Goal: Check status: Check status

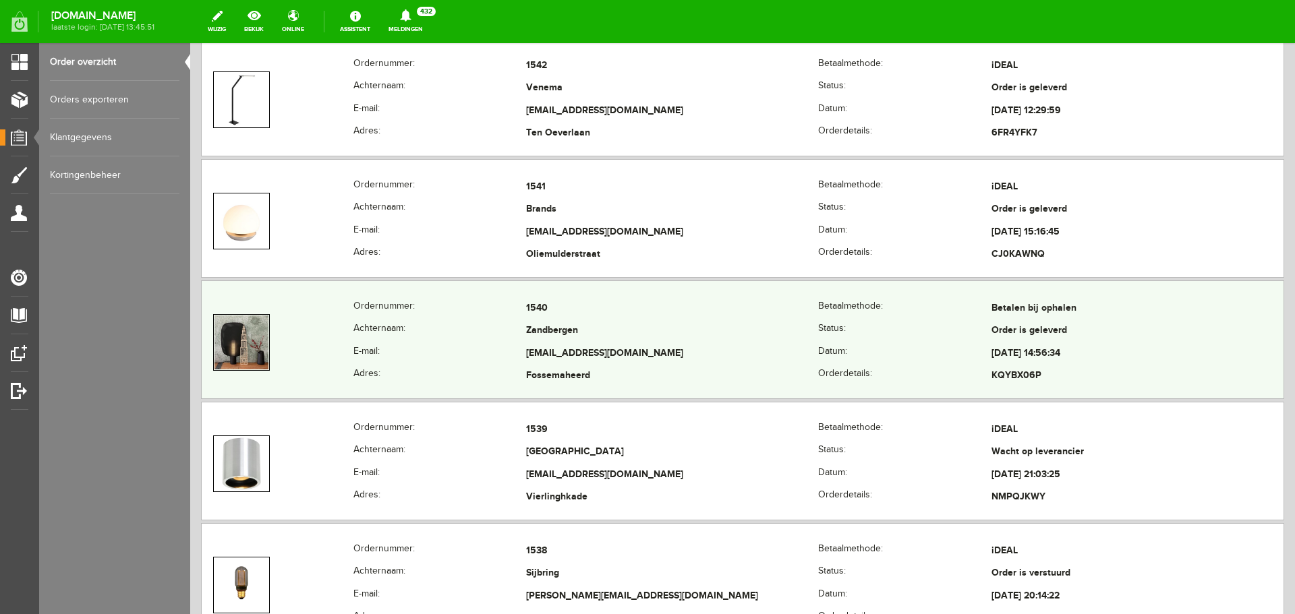
scroll to position [1888, 0]
click at [765, 357] on td "[EMAIL_ADDRESS][DOMAIN_NAME]" at bounding box center [672, 353] width 292 height 23
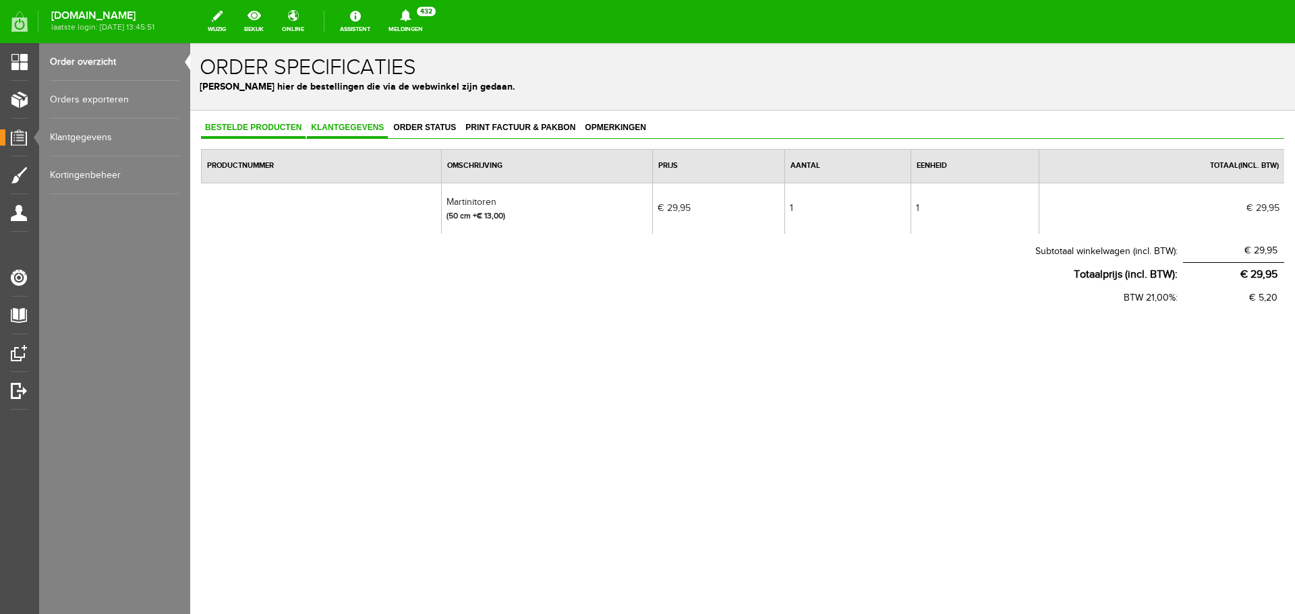
click at [358, 121] on link "Klantgegevens" at bounding box center [347, 129] width 81 height 20
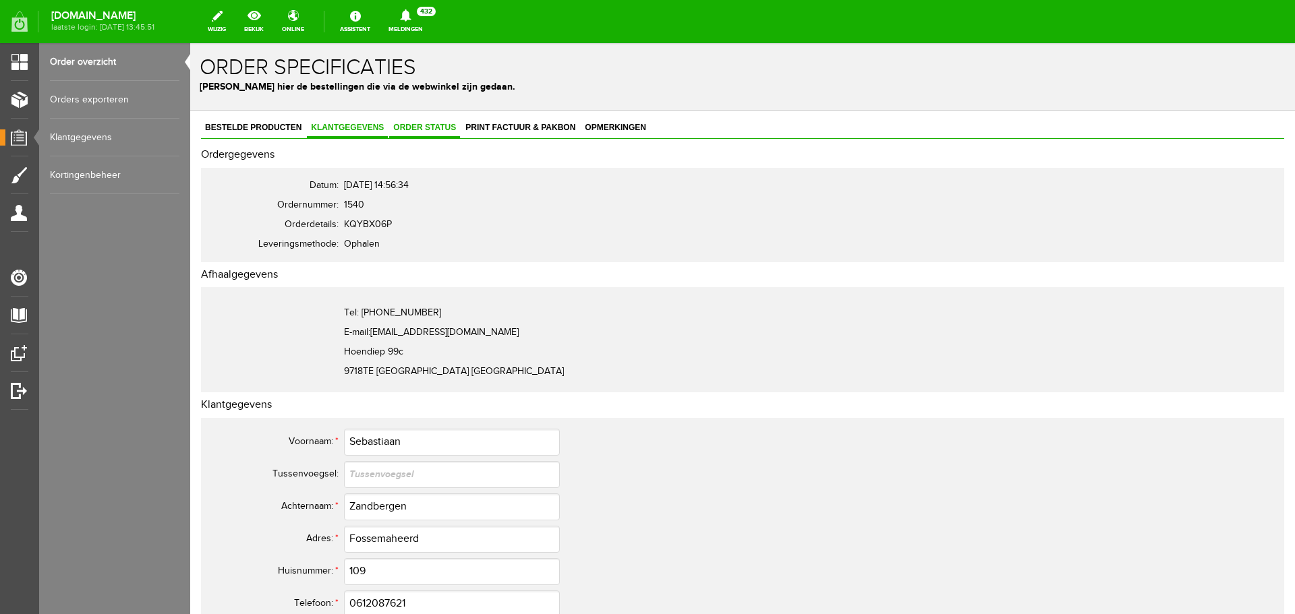
click at [434, 126] on span "Order status" at bounding box center [424, 127] width 71 height 9
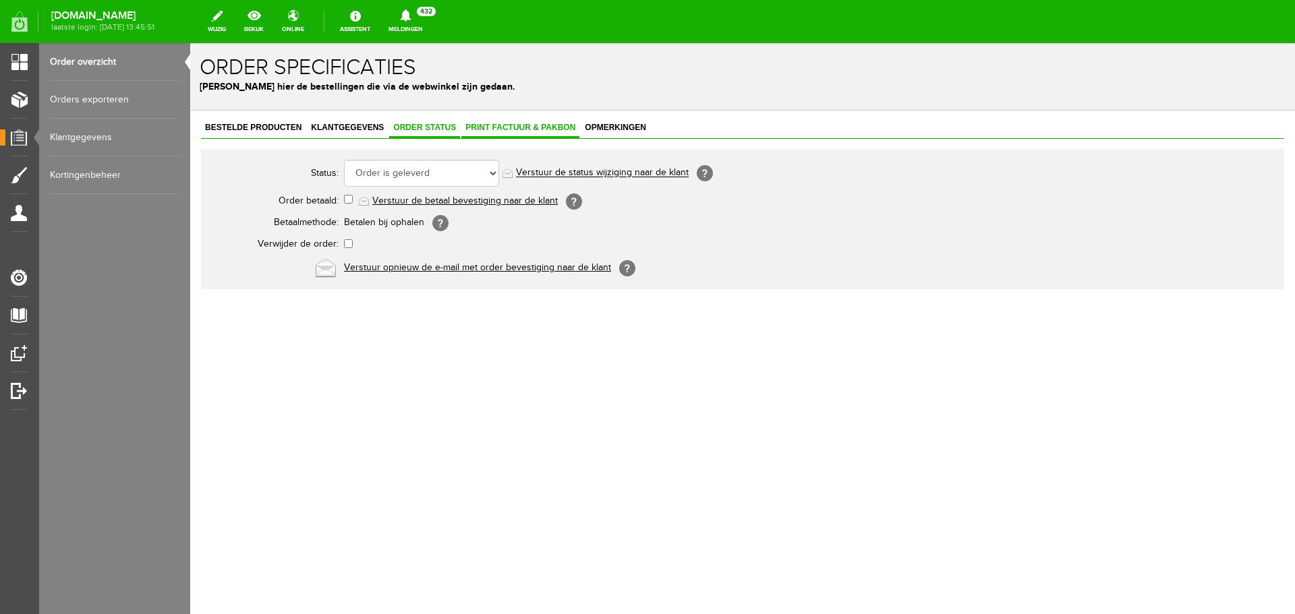
click at [513, 128] on span "Print factuur & pakbon" at bounding box center [520, 127] width 118 height 9
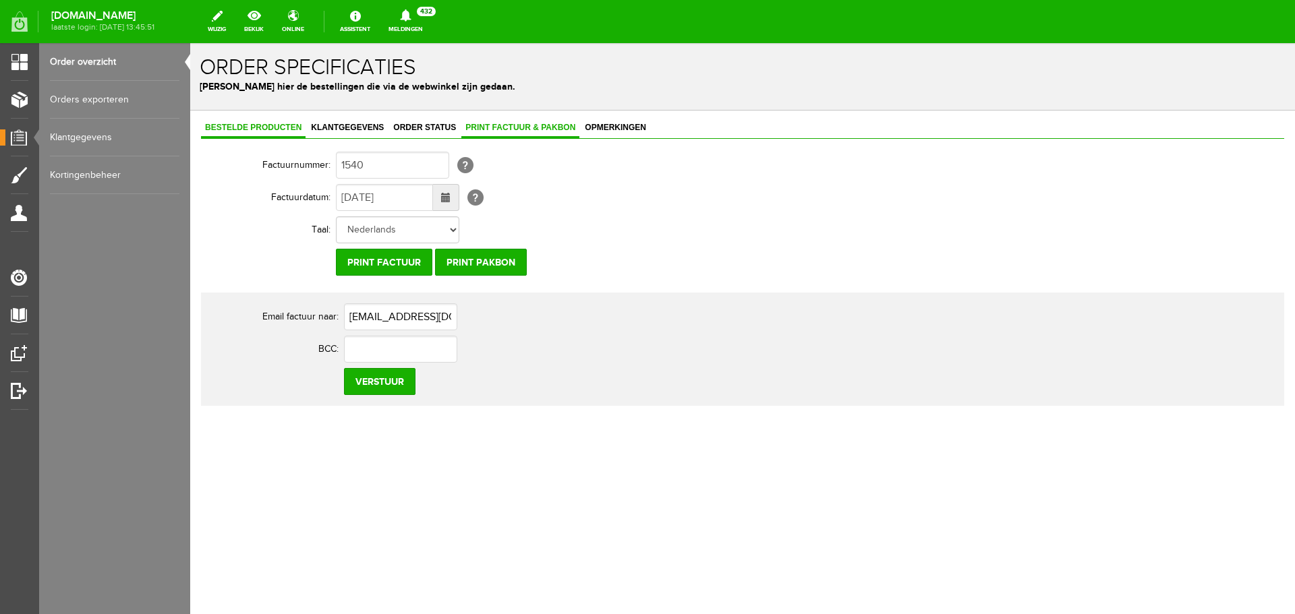
click at [233, 123] on span "Bestelde producten" at bounding box center [253, 127] width 105 height 9
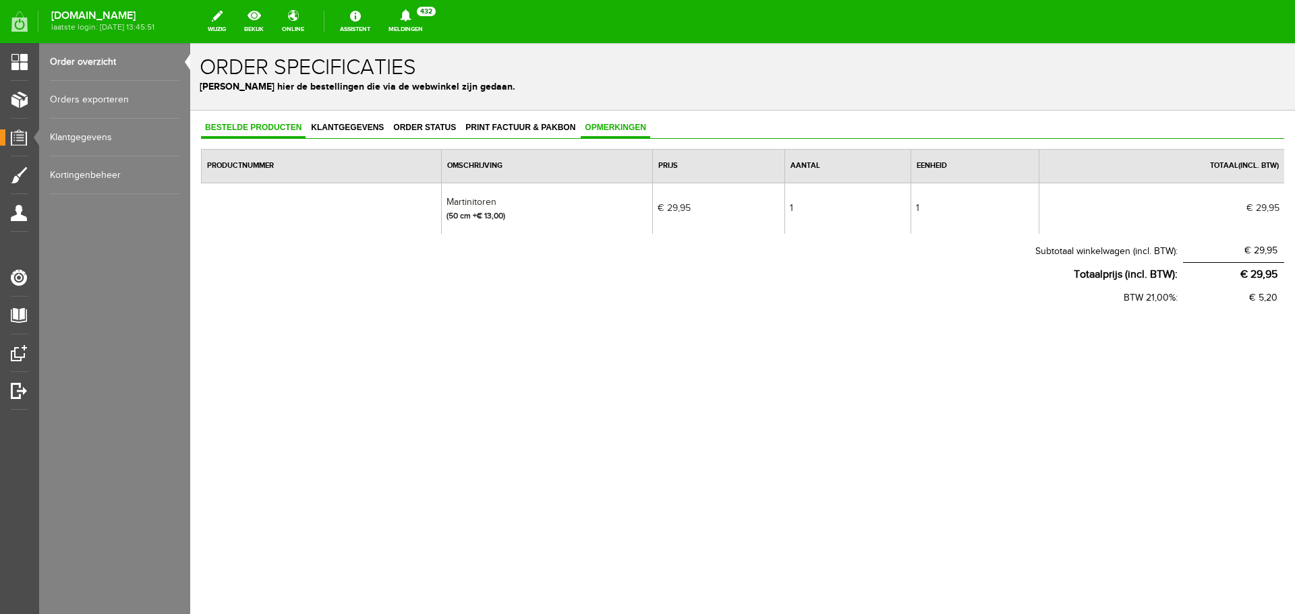
click at [619, 129] on span "Opmerkingen" at bounding box center [615, 127] width 69 height 9
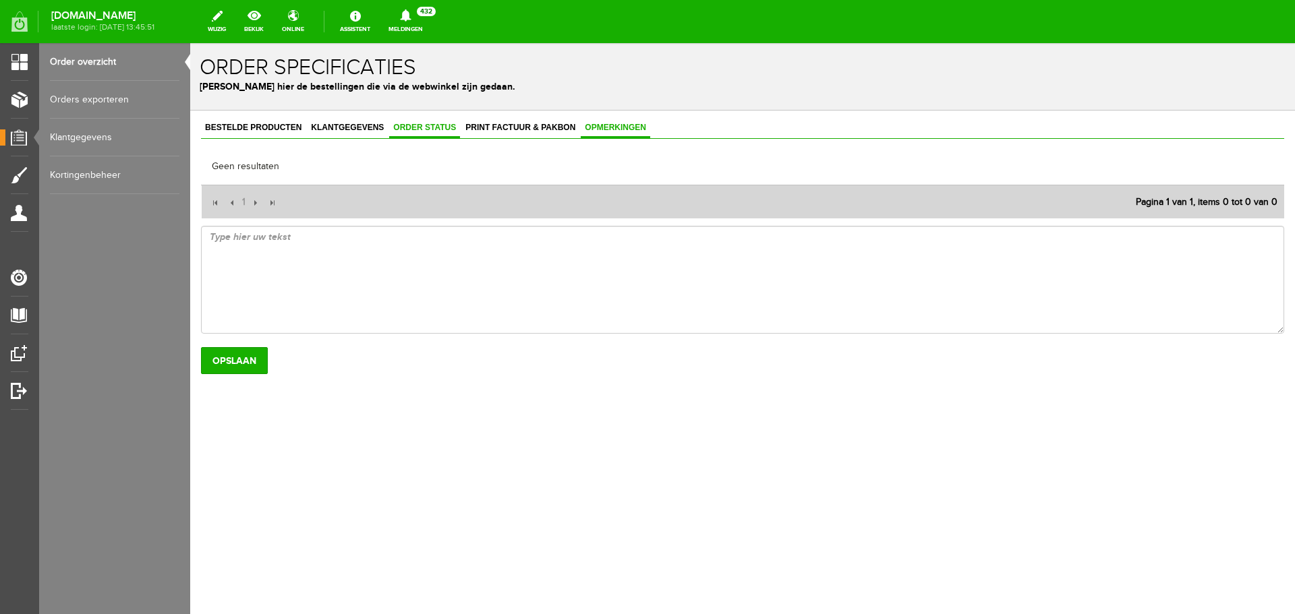
click at [415, 125] on span "Order status" at bounding box center [424, 127] width 71 height 9
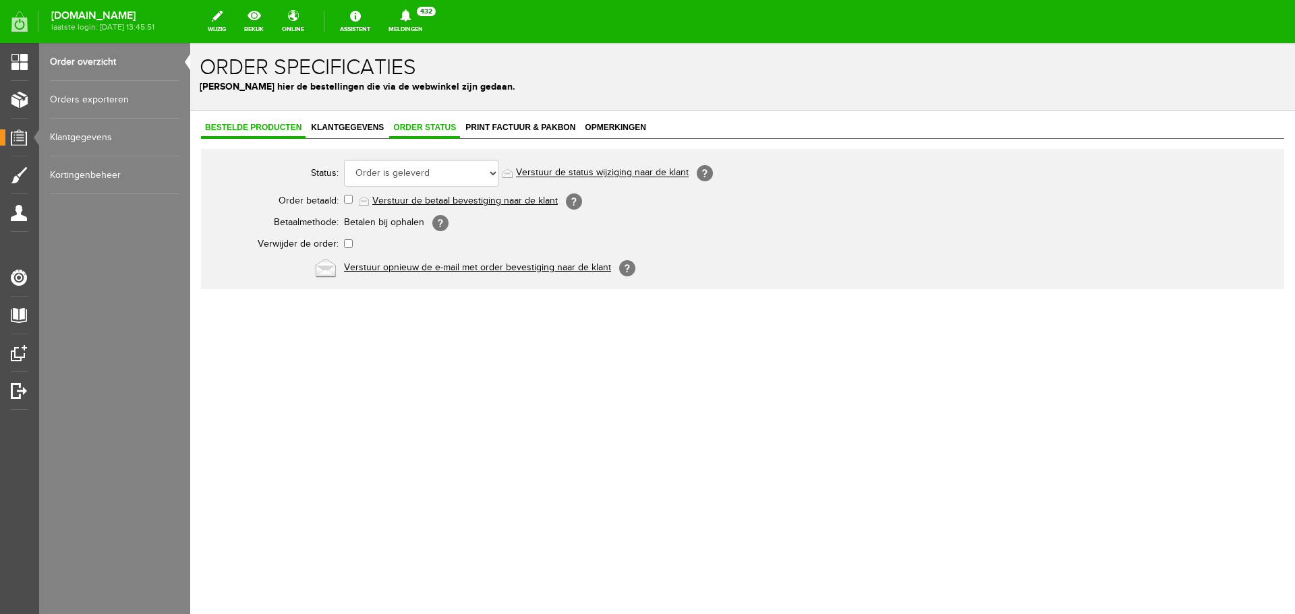
click at [219, 127] on span "Bestelde producten" at bounding box center [253, 127] width 105 height 9
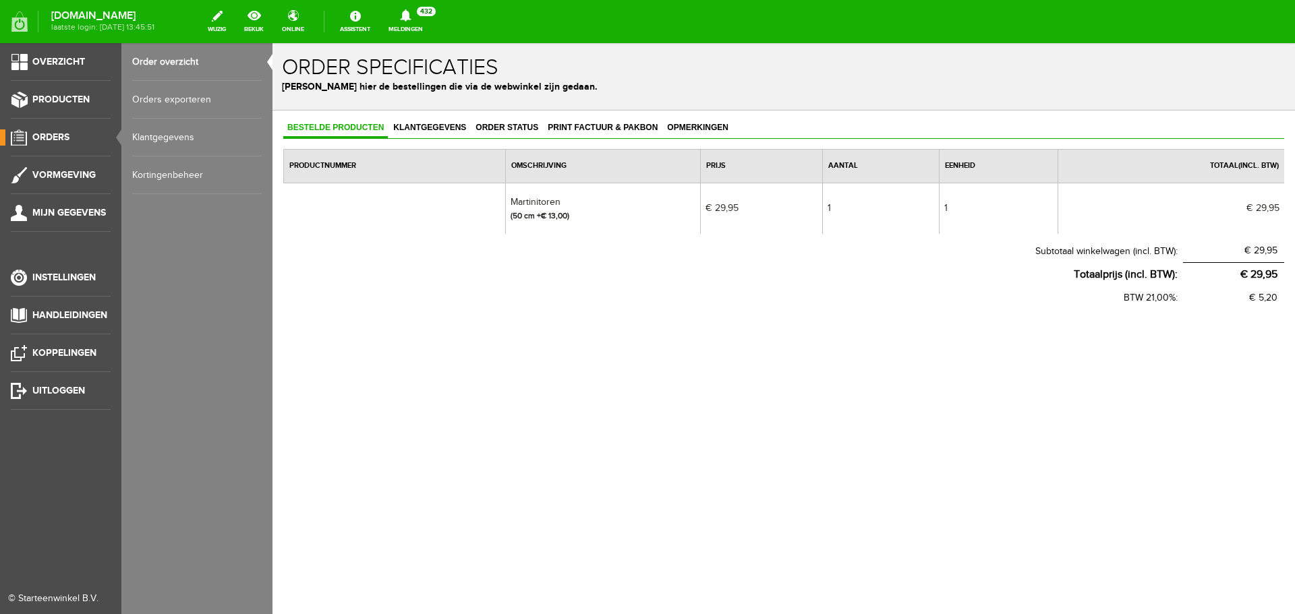
click at [171, 66] on link "Order overzicht" at bounding box center [196, 62] width 129 height 38
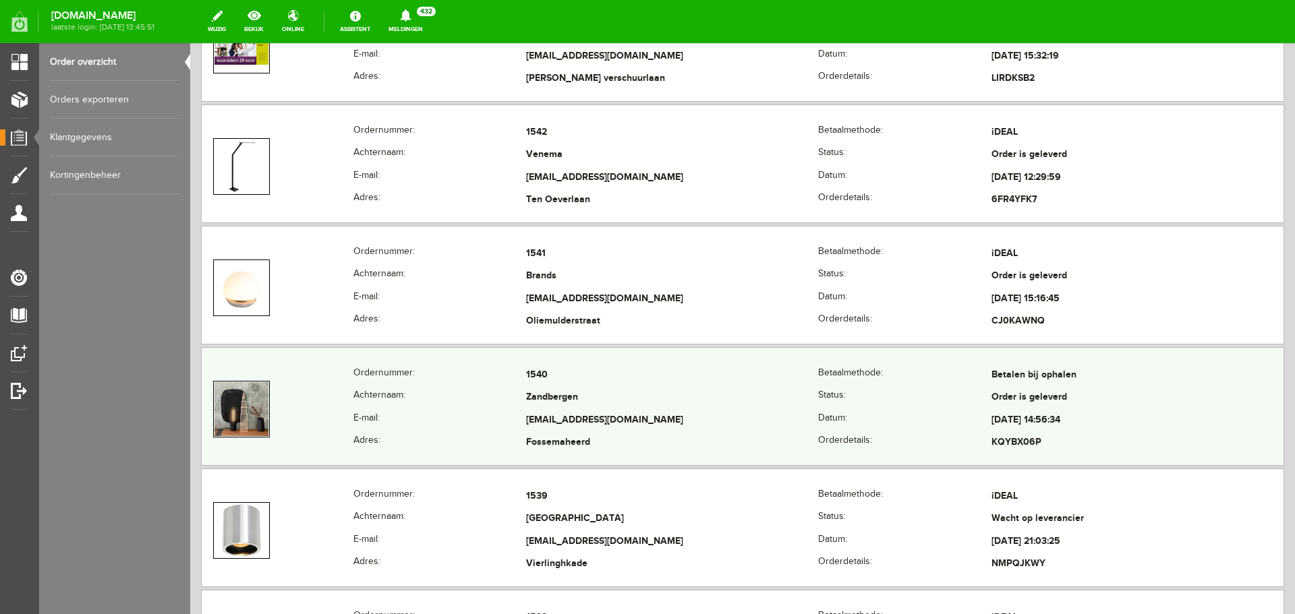
scroll to position [1753, 0]
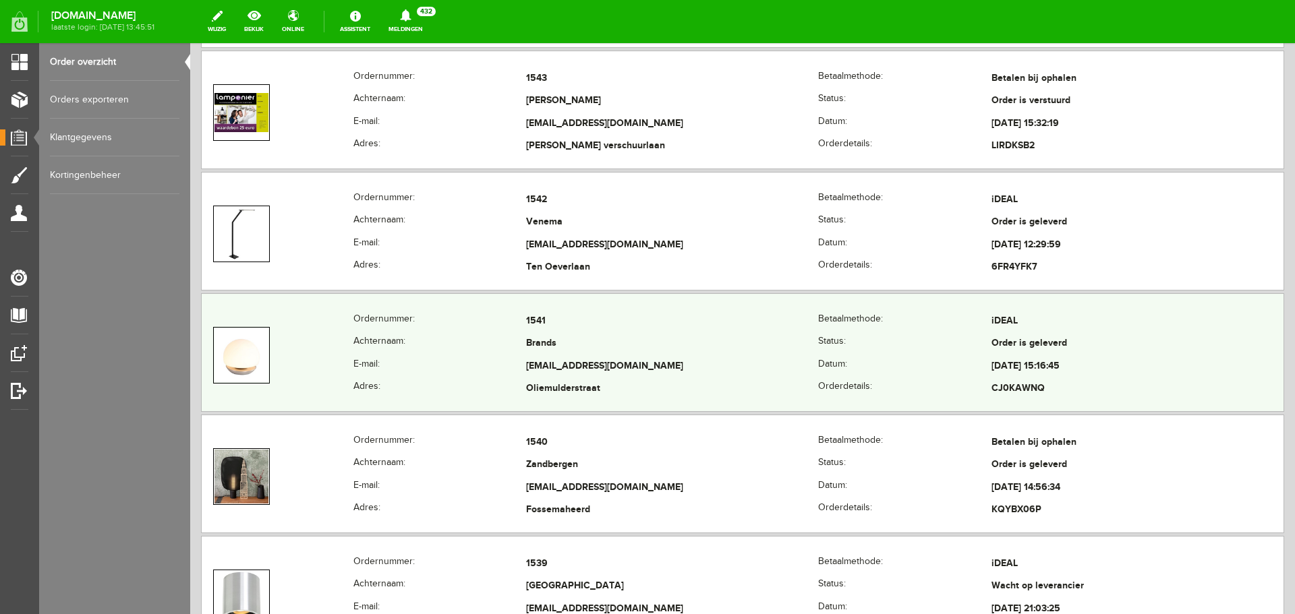
click at [620, 324] on td "1541" at bounding box center [672, 321] width 292 height 23
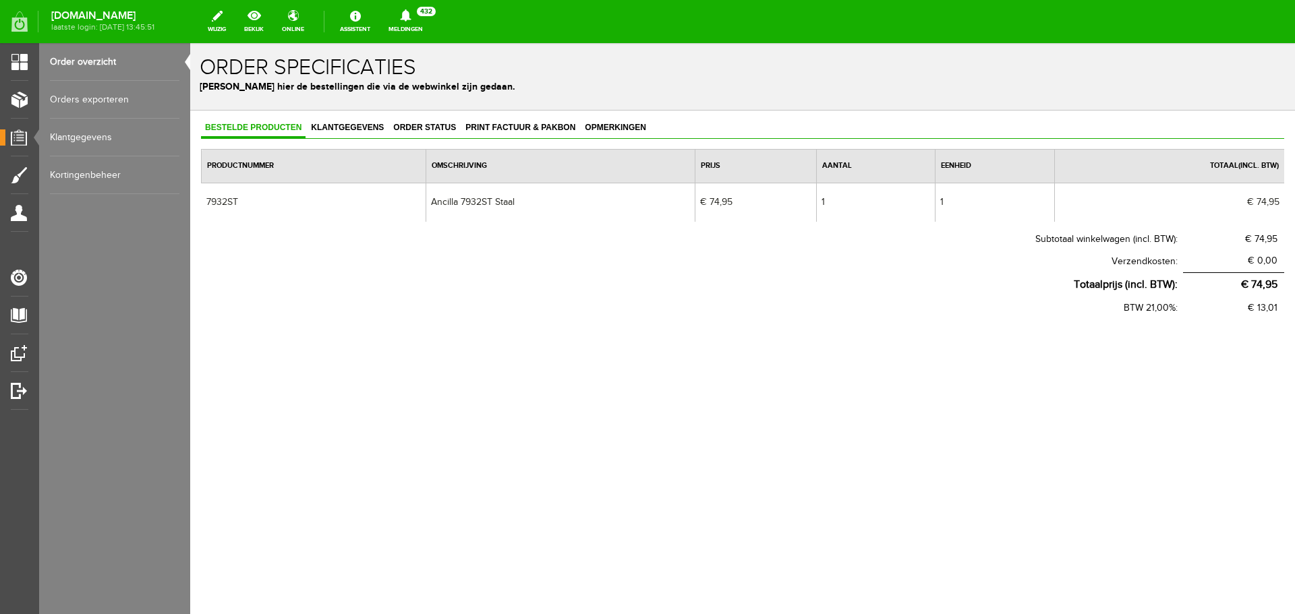
click at [79, 63] on link "Order overzicht" at bounding box center [114, 62] width 129 height 38
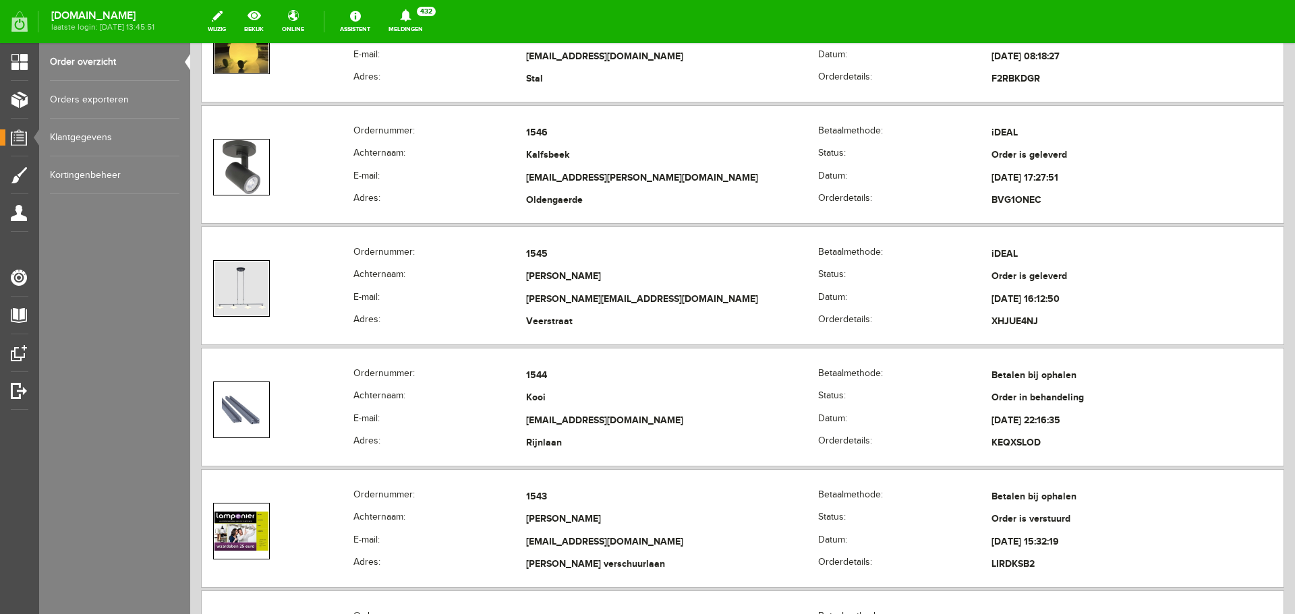
scroll to position [1753, 0]
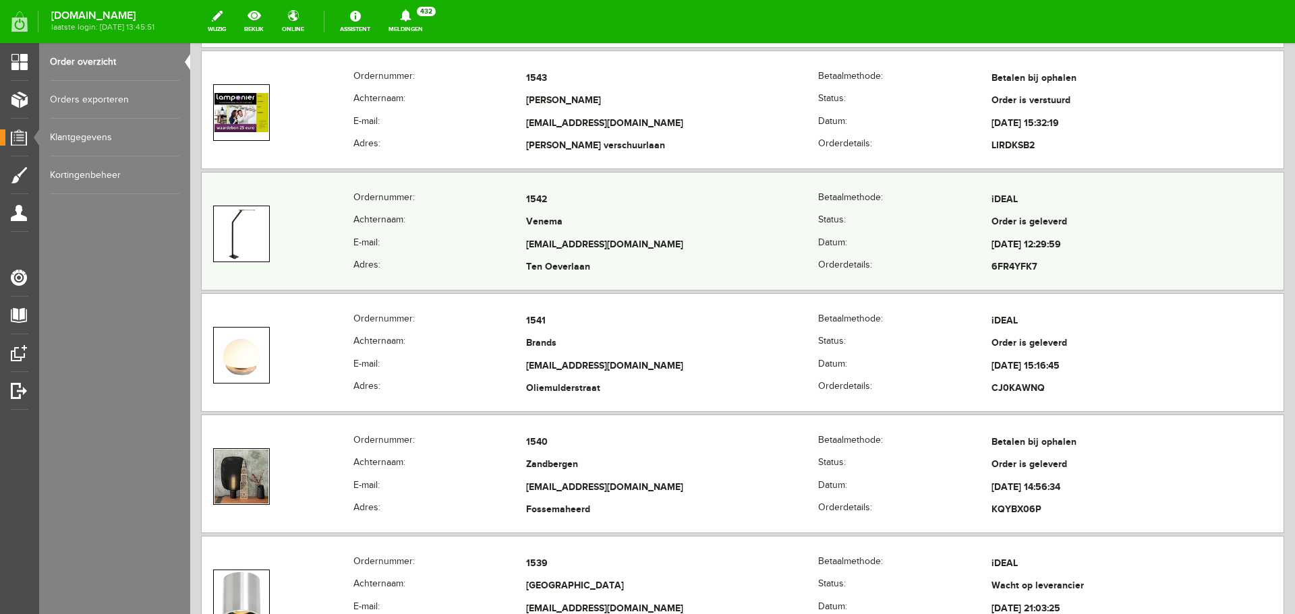
click at [631, 243] on td "[EMAIL_ADDRESS][DOMAIN_NAME]" at bounding box center [672, 245] width 292 height 23
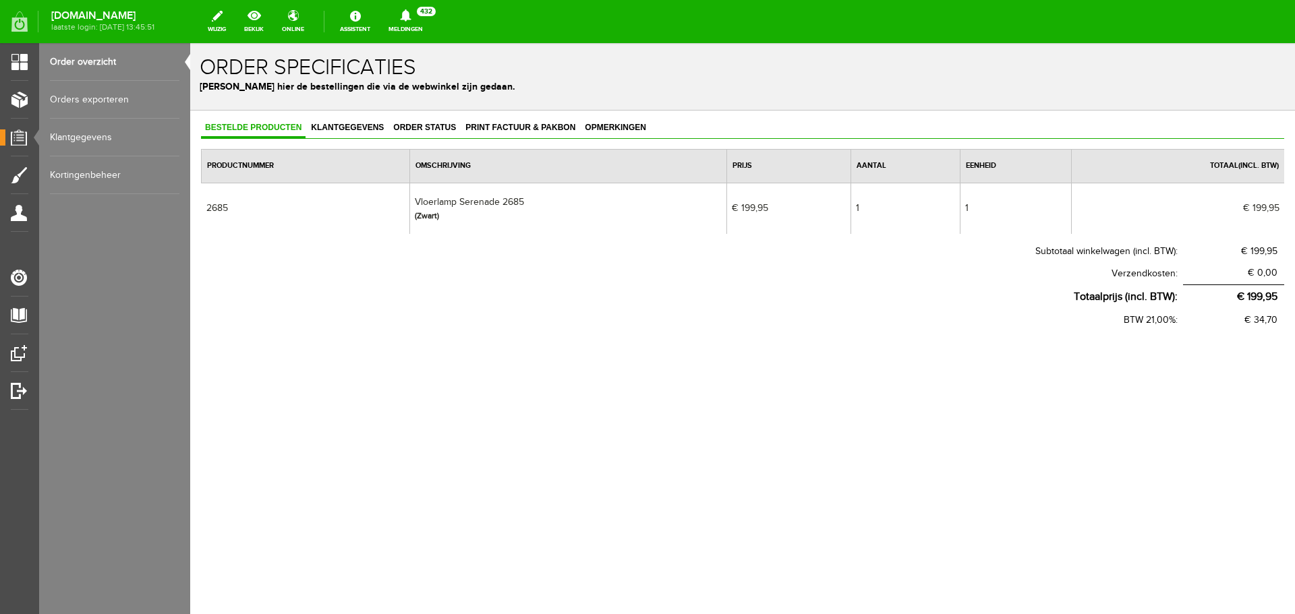
click at [81, 65] on link "Order overzicht" at bounding box center [114, 62] width 129 height 38
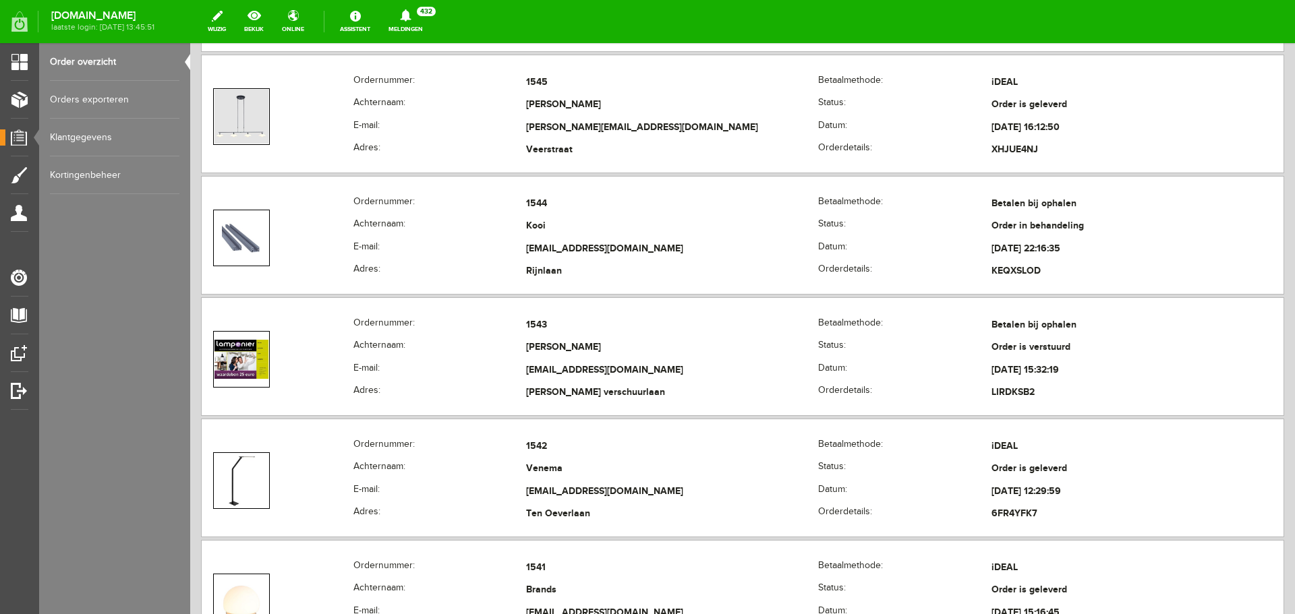
scroll to position [1484, 0]
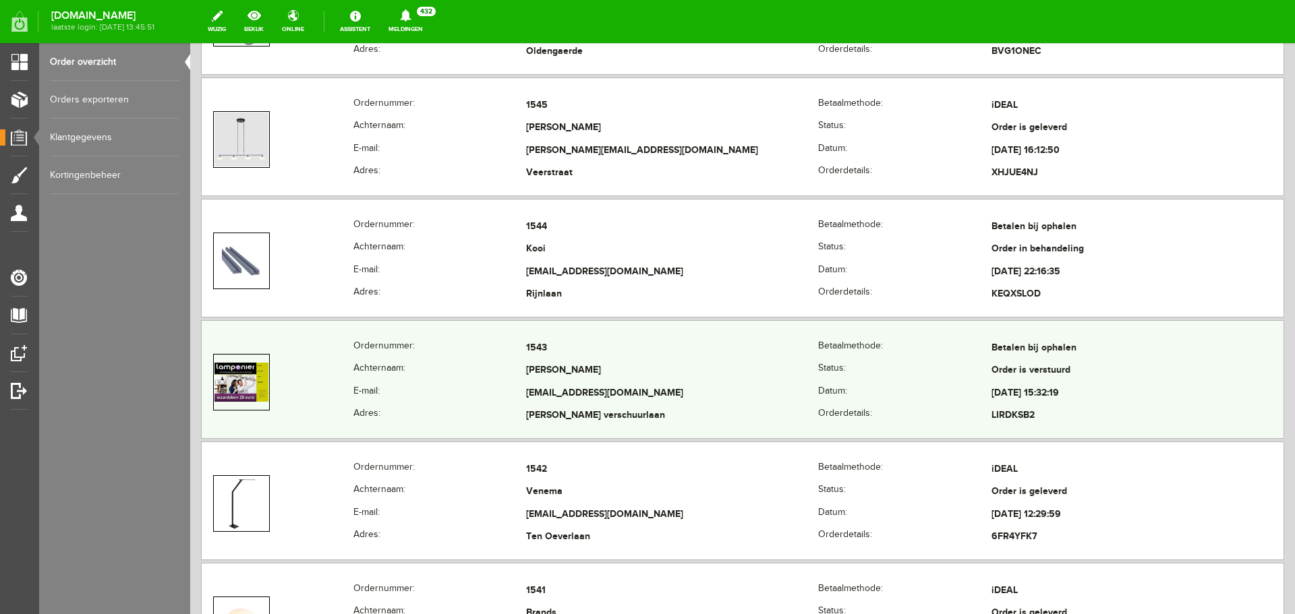
click at [869, 395] on th "Datum:" at bounding box center [904, 393] width 173 height 23
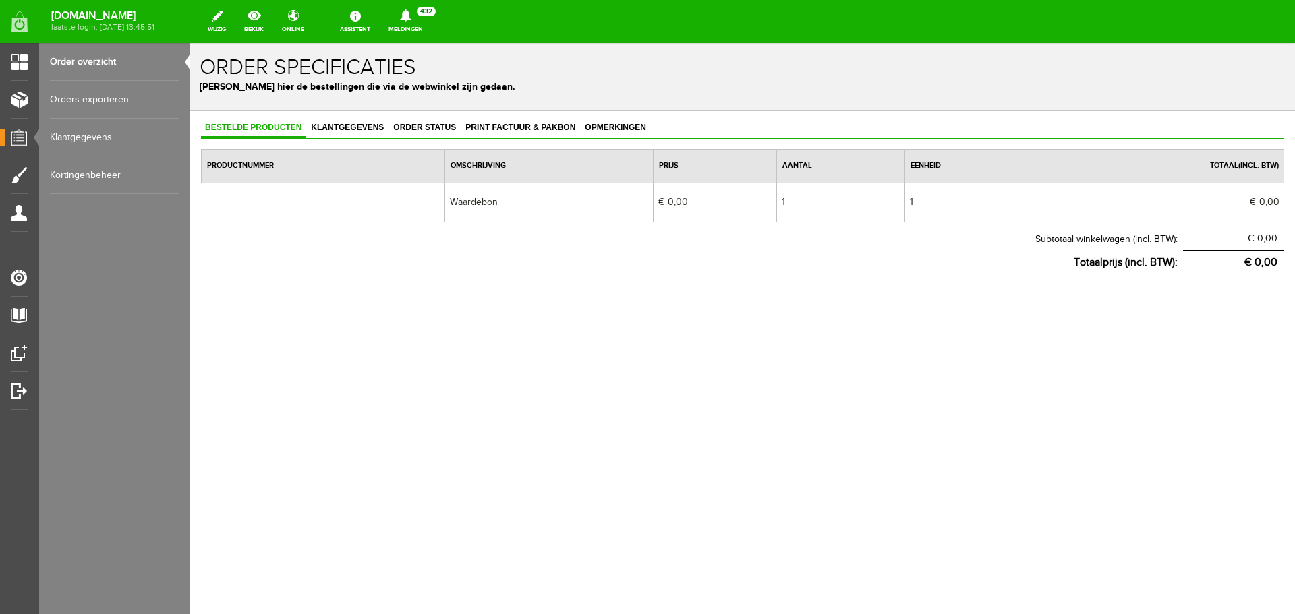
click at [84, 54] on link "Order overzicht" at bounding box center [114, 62] width 129 height 38
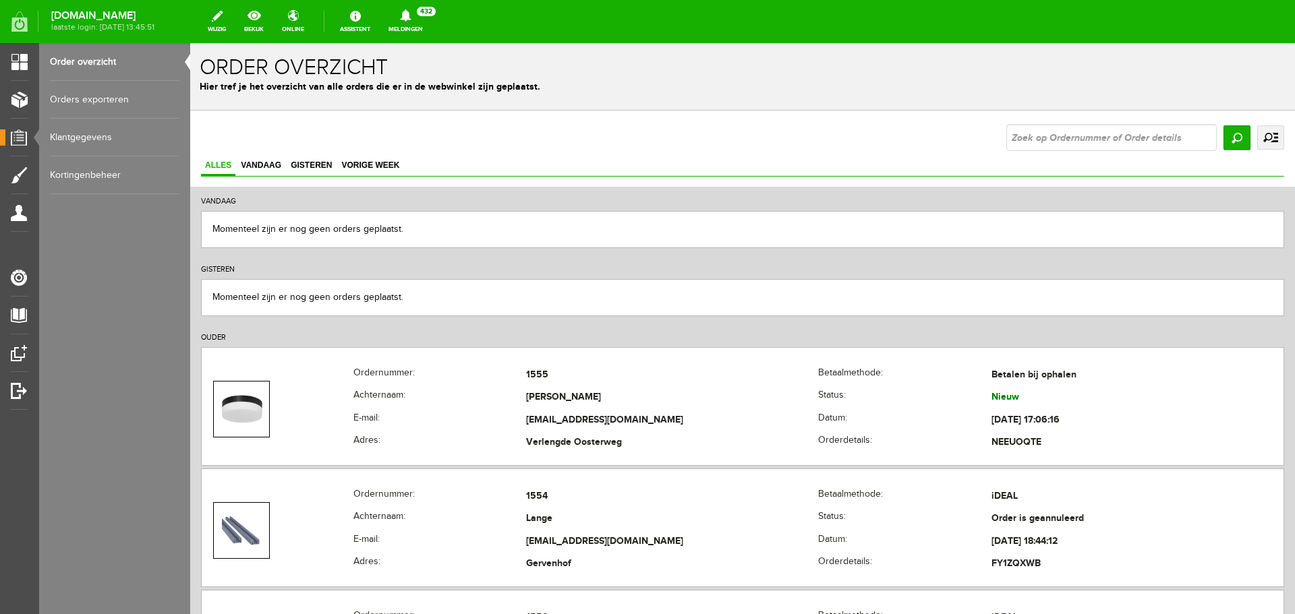
click at [83, 63] on link "Order overzicht" at bounding box center [114, 62] width 129 height 38
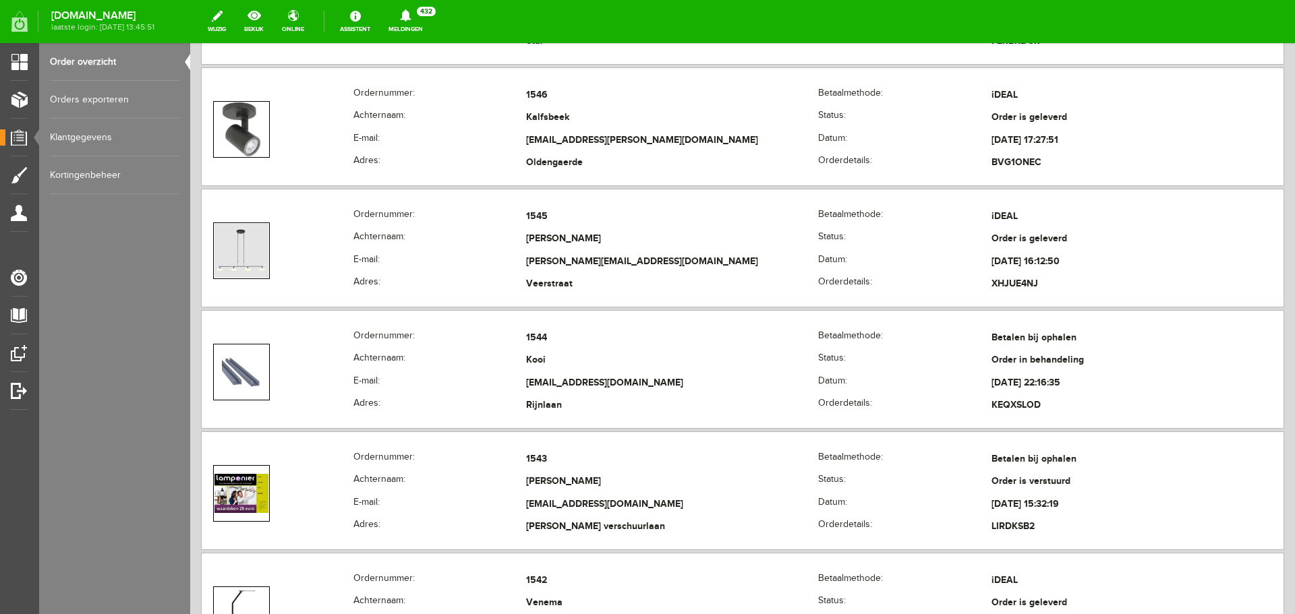
scroll to position [1349, 0]
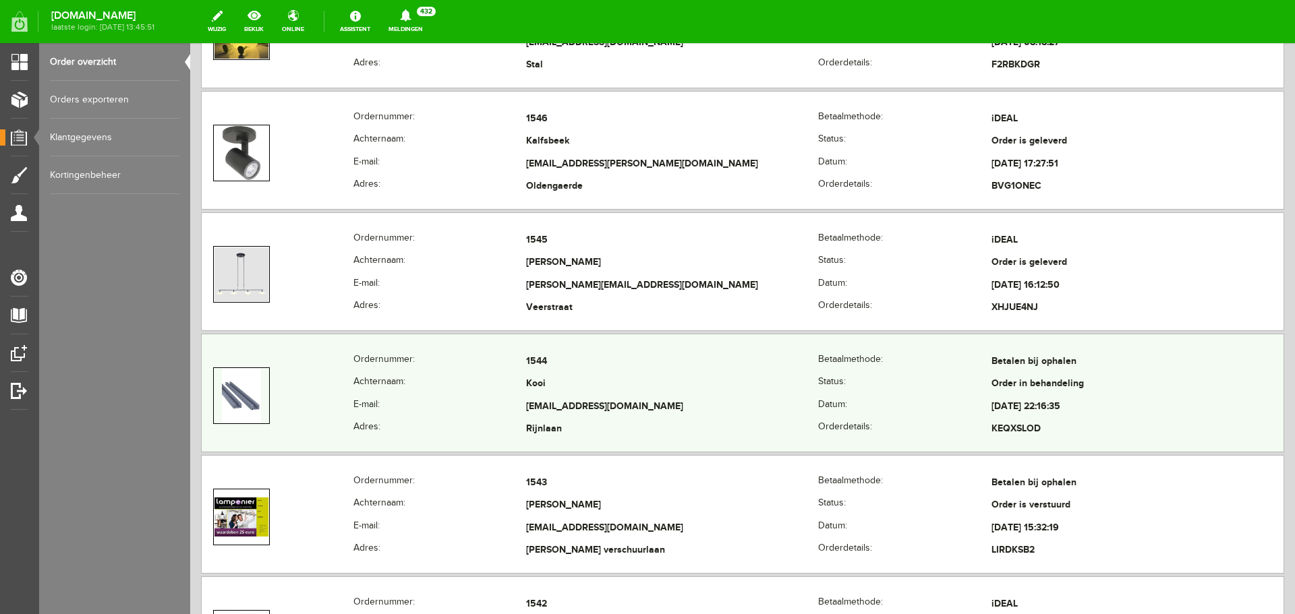
click at [669, 413] on td "[EMAIL_ADDRESS][DOMAIN_NAME]" at bounding box center [672, 407] width 292 height 23
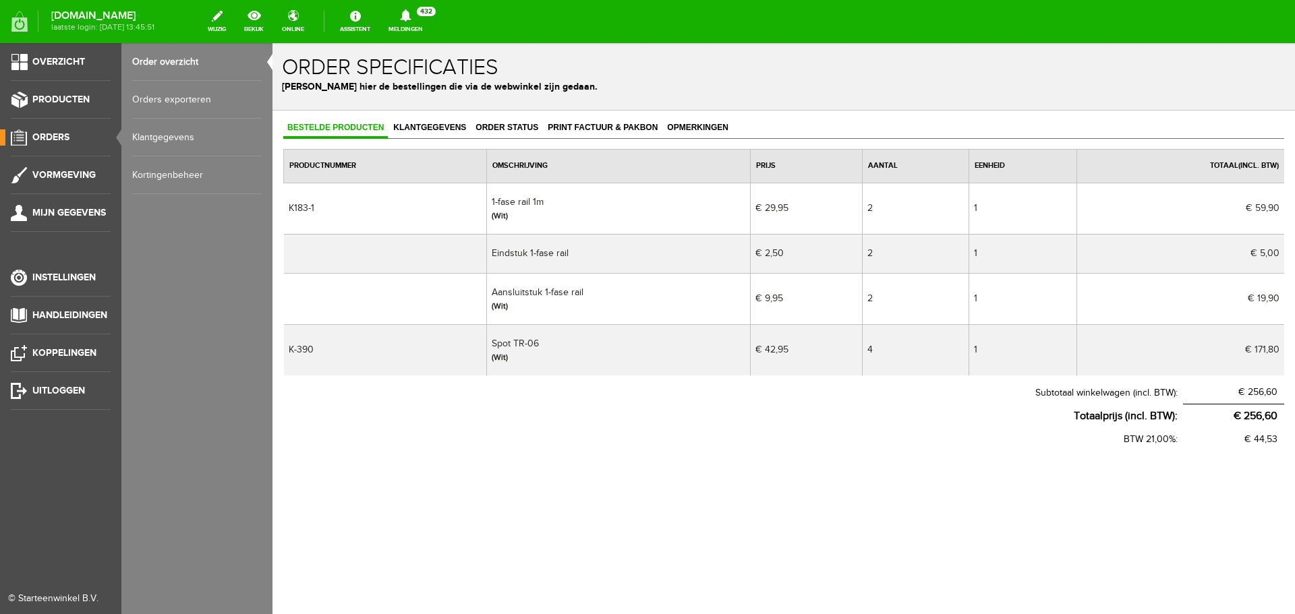
click at [152, 61] on link "Order overzicht" at bounding box center [196, 62] width 129 height 38
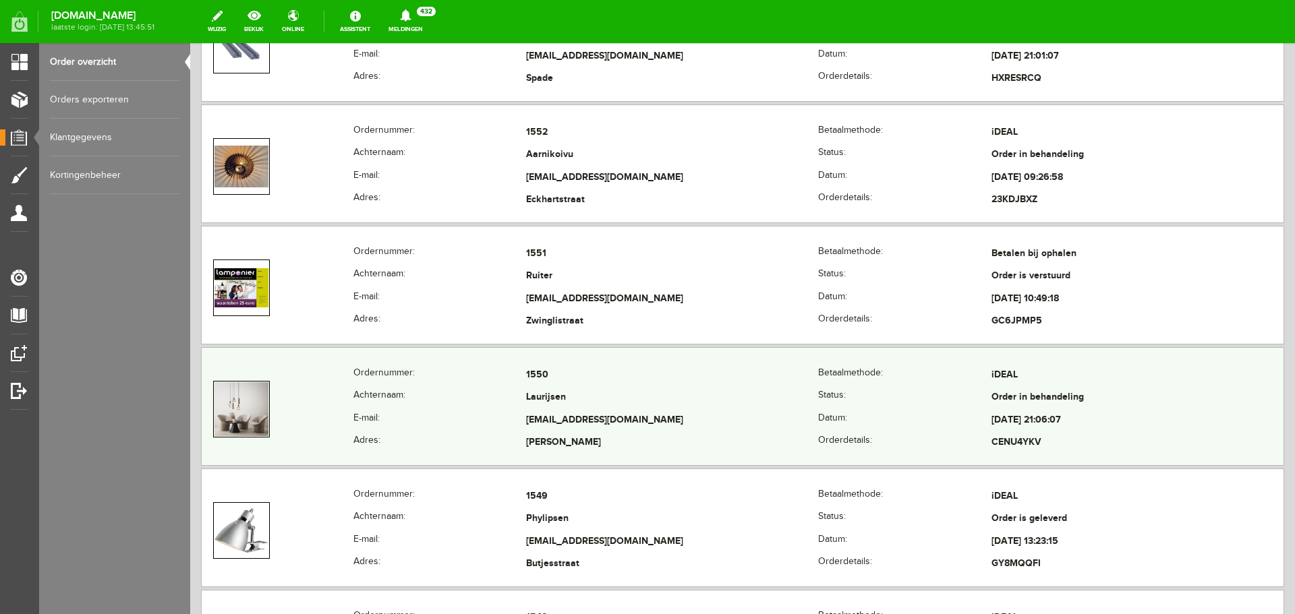
scroll to position [1281, 0]
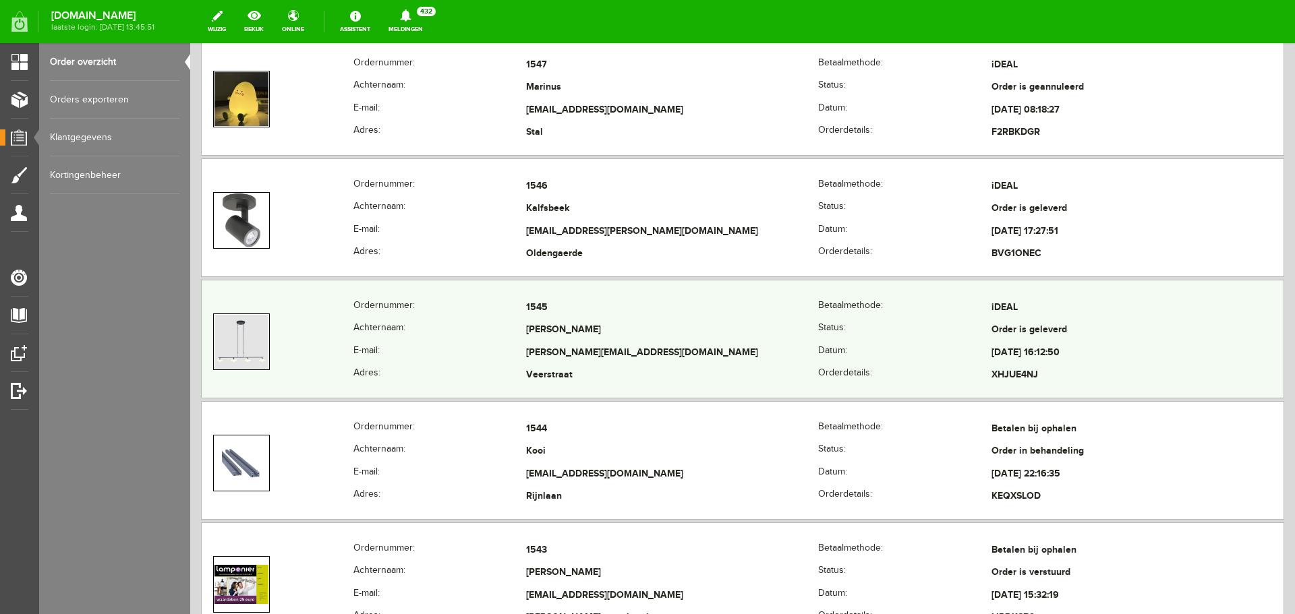
click at [873, 341] on th "Status:" at bounding box center [904, 331] width 173 height 23
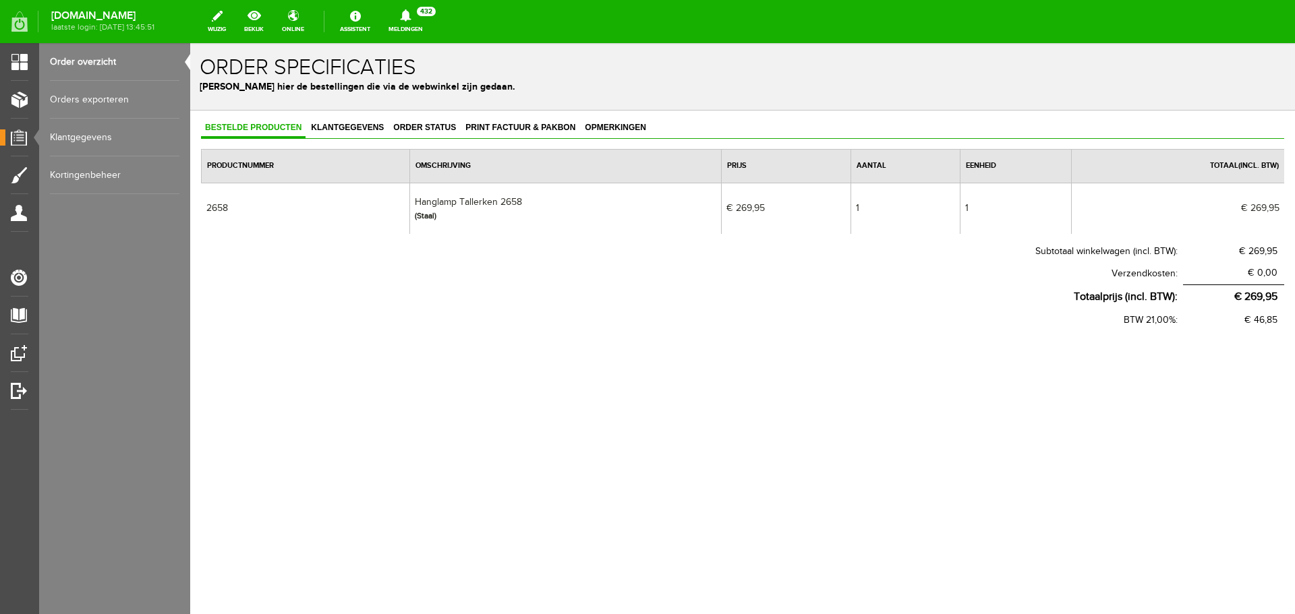
click at [79, 60] on link "Order overzicht" at bounding box center [114, 62] width 129 height 38
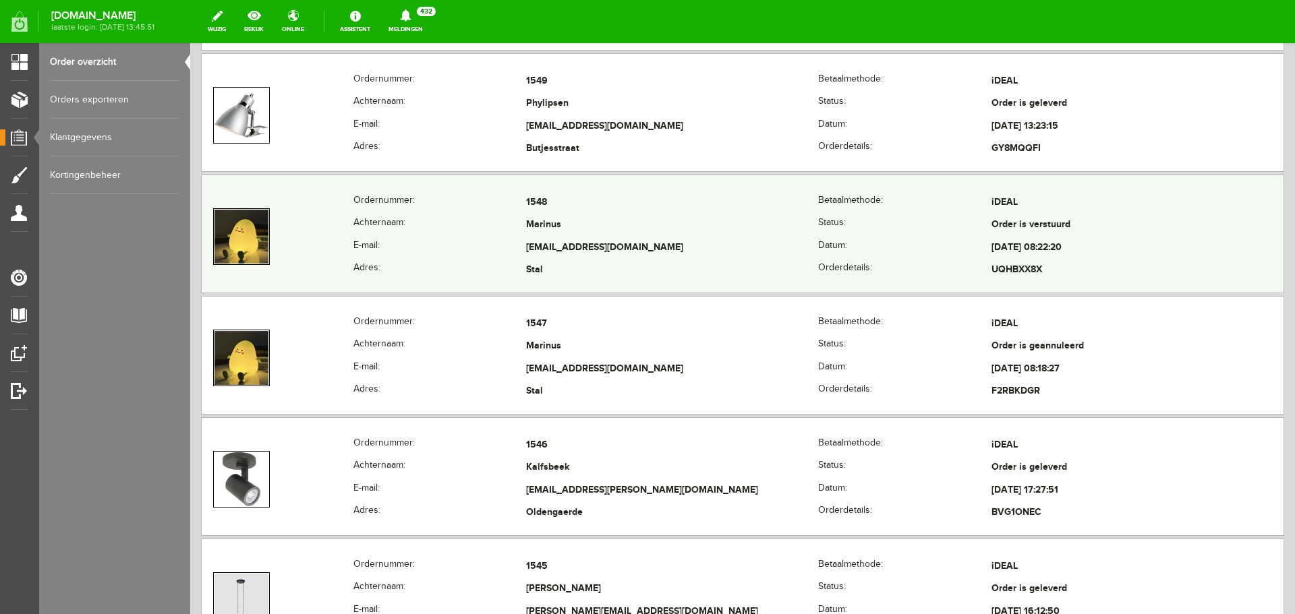
scroll to position [1214, 0]
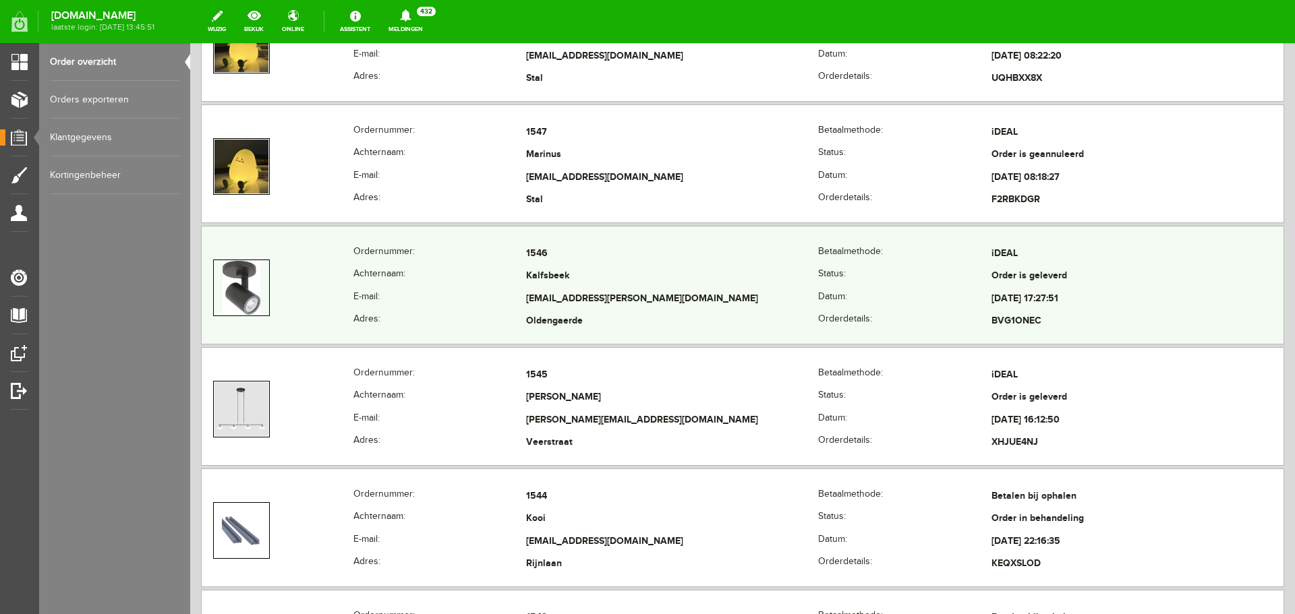
click at [782, 280] on td "Kalfsbeek" at bounding box center [672, 277] width 292 height 23
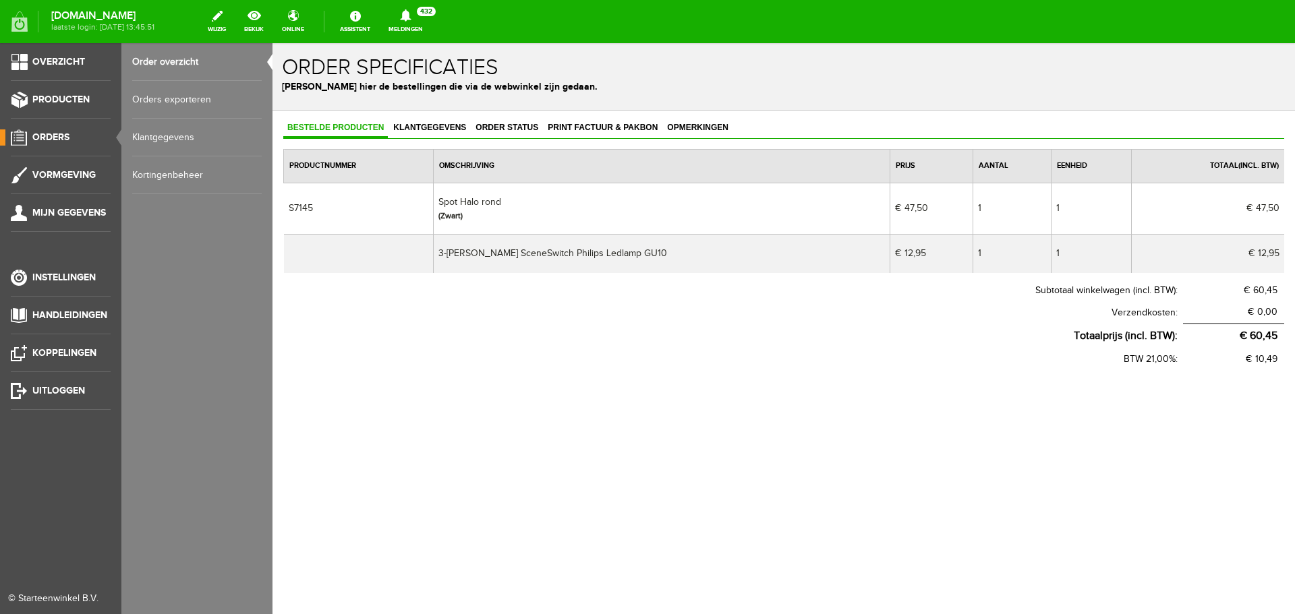
click at [151, 63] on link "Order overzicht" at bounding box center [196, 62] width 129 height 38
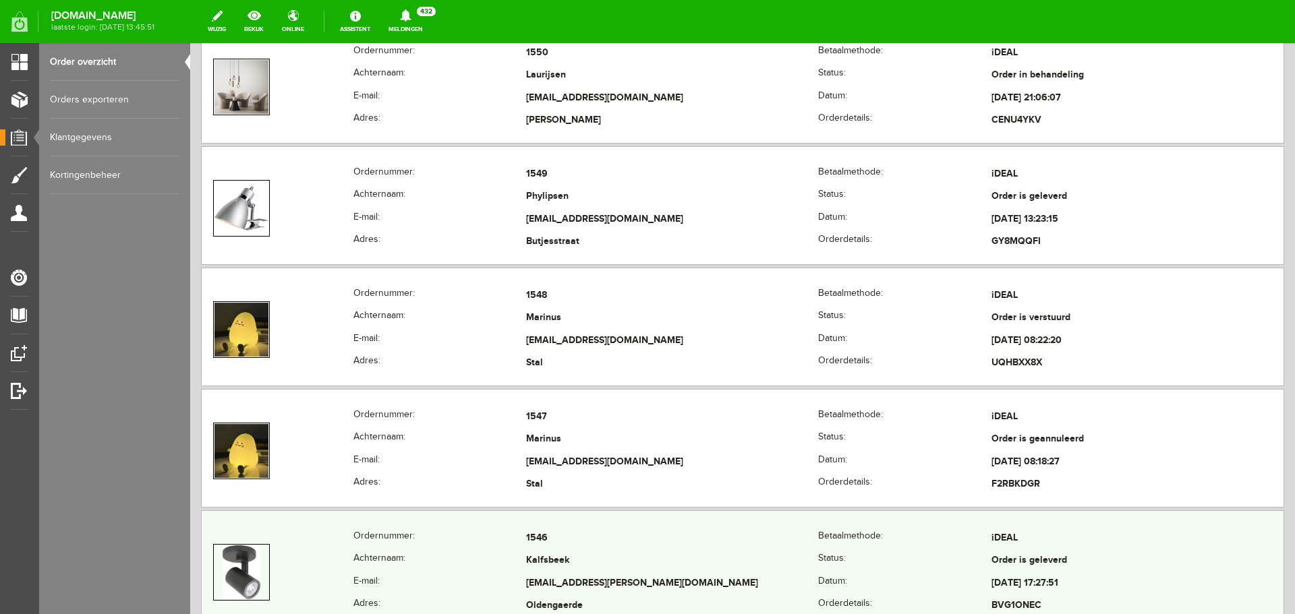
scroll to position [877, 0]
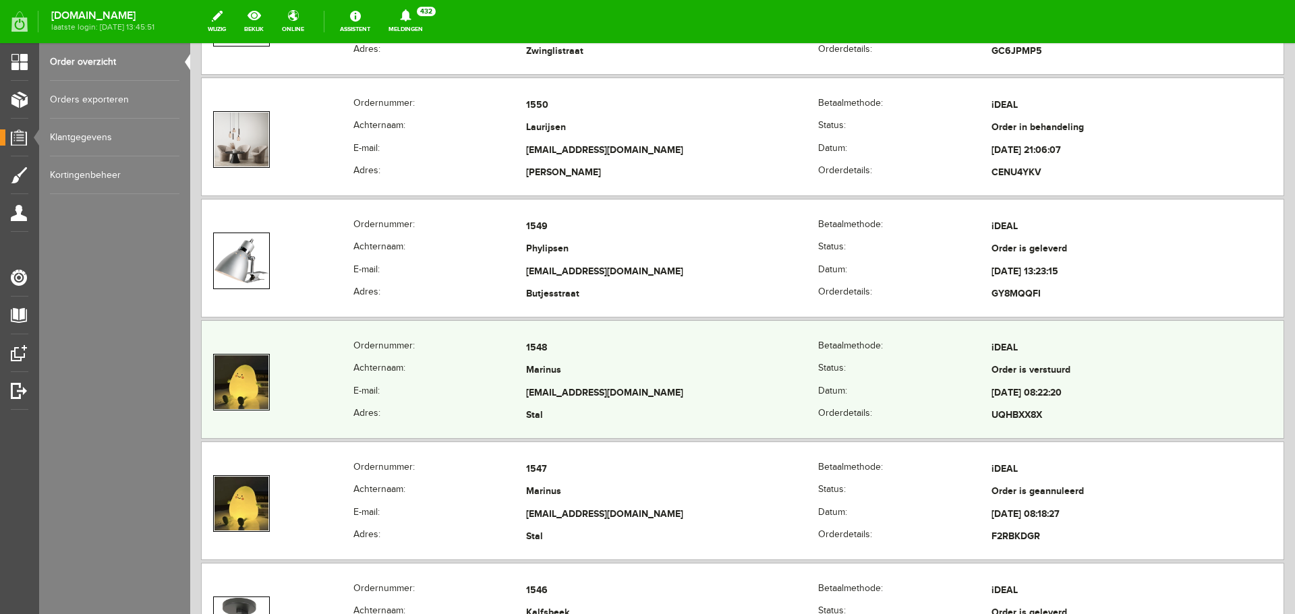
click at [670, 372] on td "Marinus" at bounding box center [672, 371] width 292 height 23
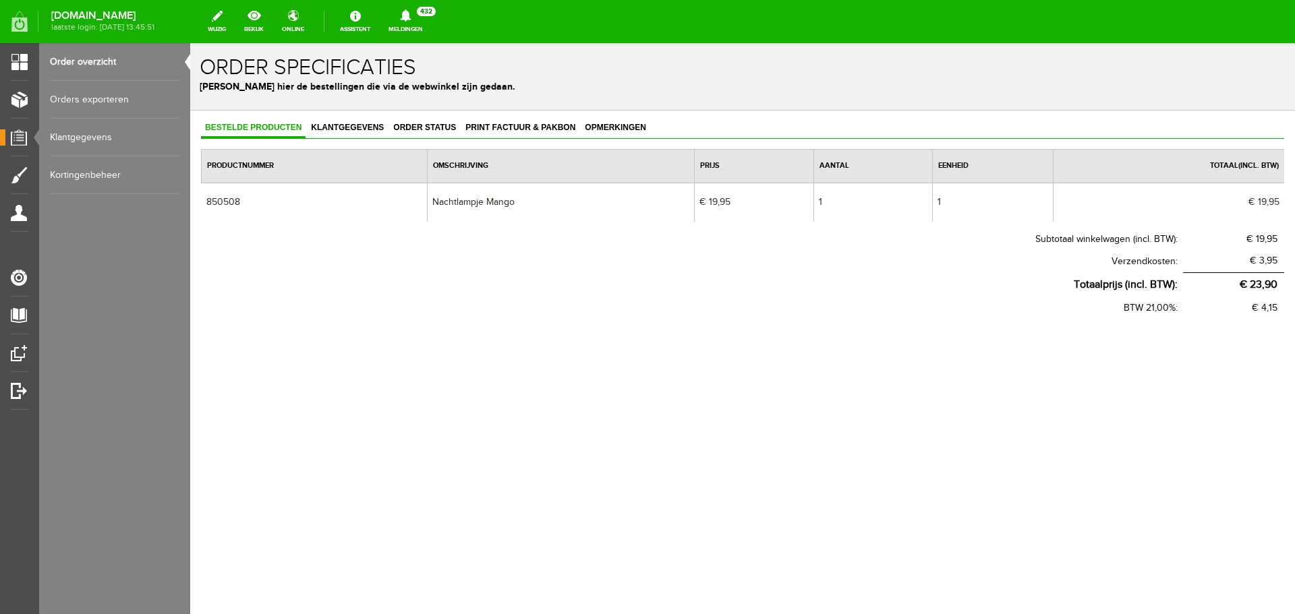
click at [86, 62] on link "Order overzicht" at bounding box center [114, 62] width 129 height 38
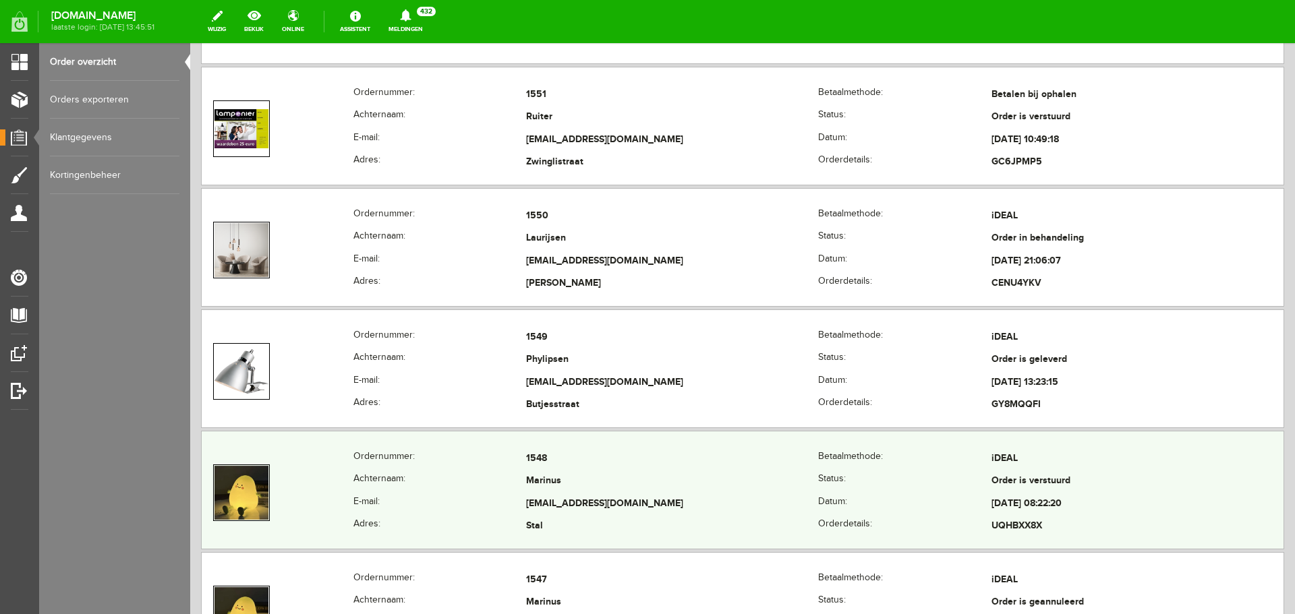
scroll to position [742, 0]
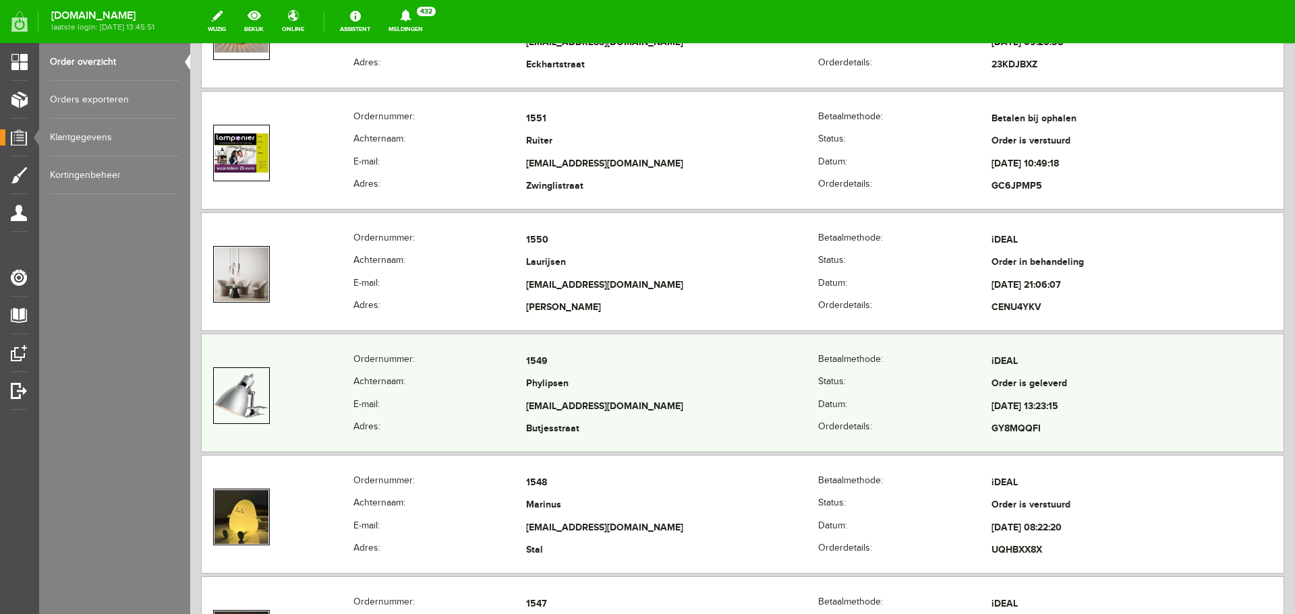
click at [662, 397] on td "[EMAIL_ADDRESS][DOMAIN_NAME]" at bounding box center [672, 407] width 292 height 23
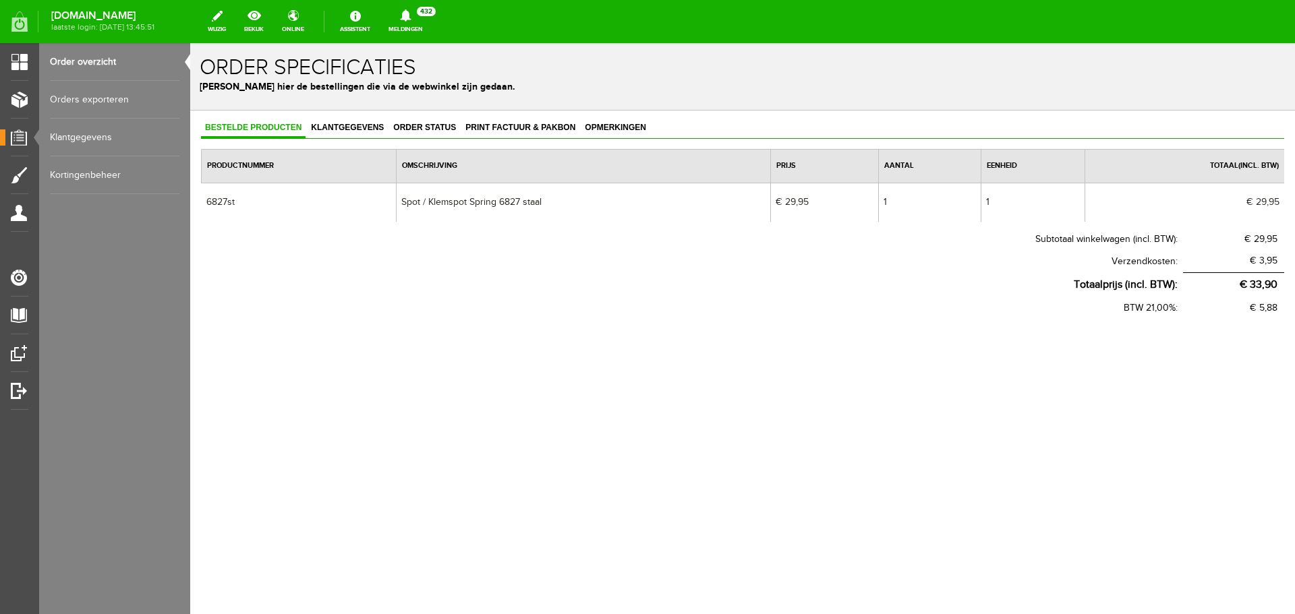
click at [86, 59] on link "Order overzicht" at bounding box center [114, 62] width 129 height 38
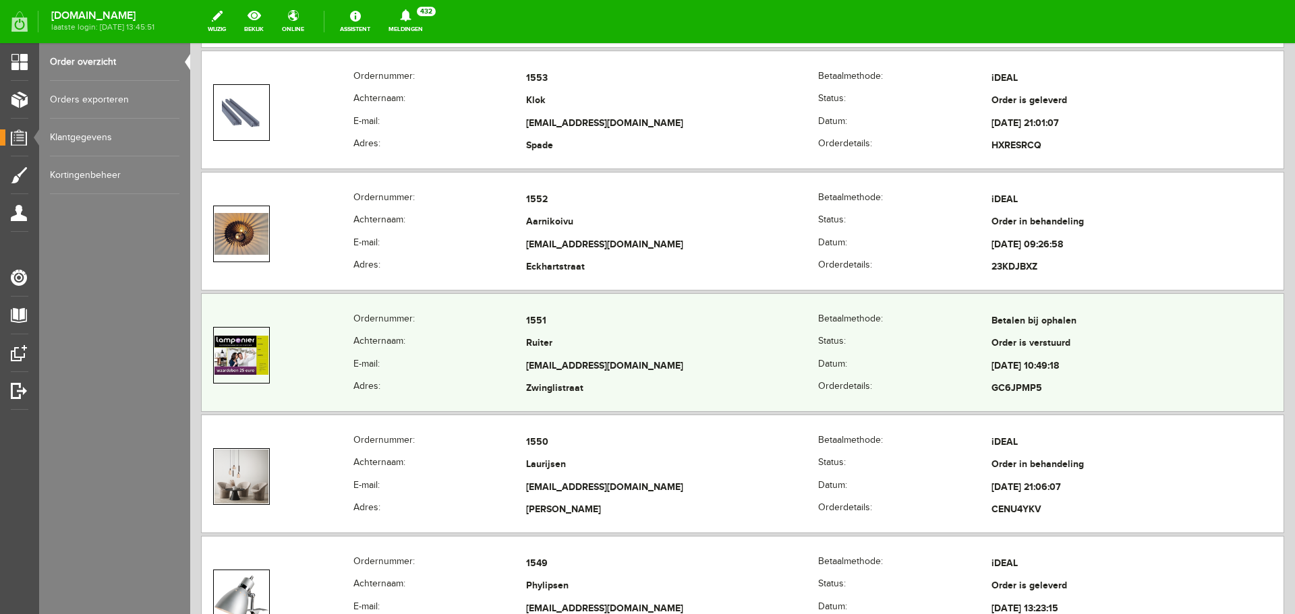
scroll to position [674, 0]
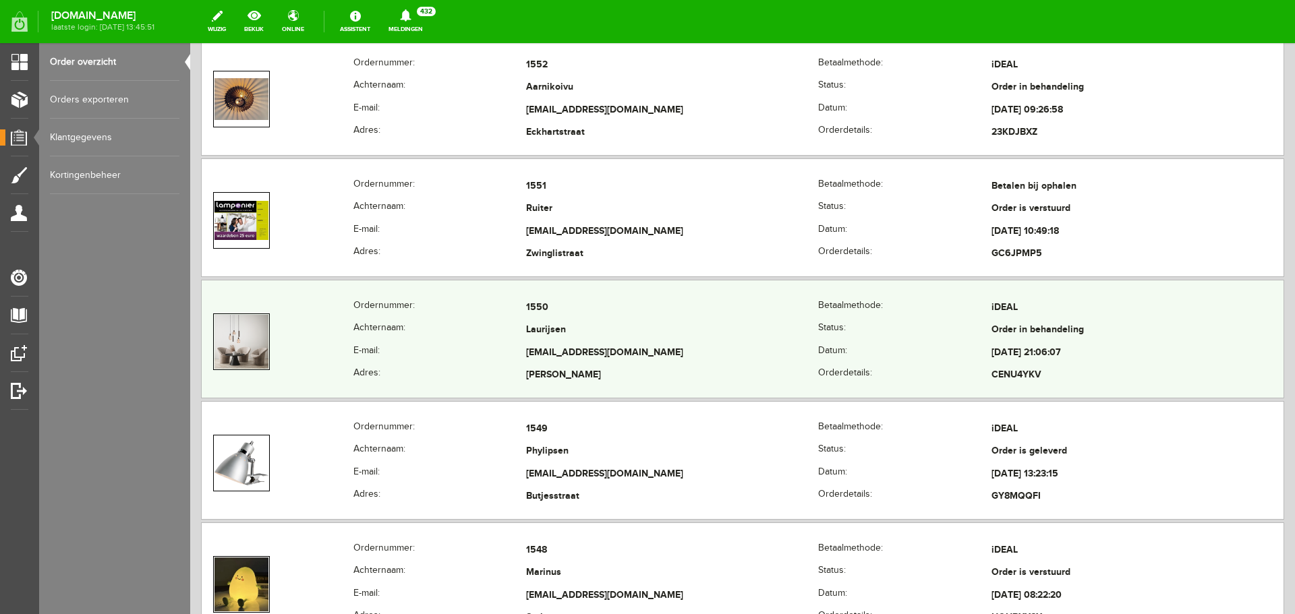
click at [720, 341] on td "Laurijsen" at bounding box center [672, 331] width 292 height 23
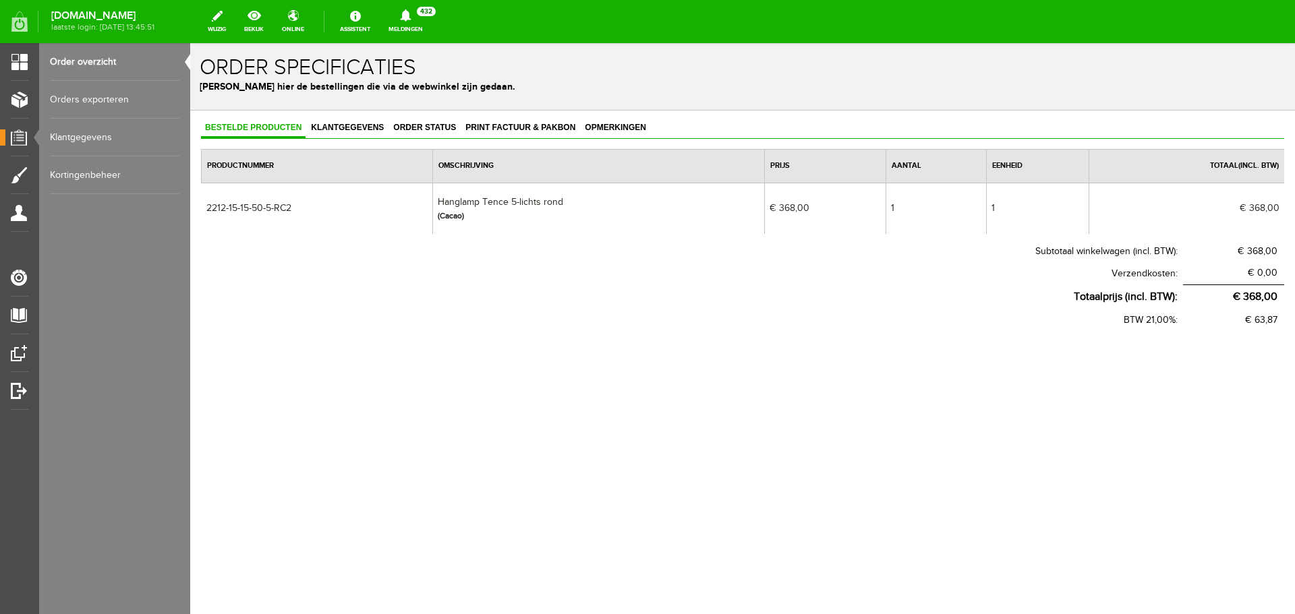
click at [61, 53] on link "Order overzicht" at bounding box center [114, 62] width 129 height 38
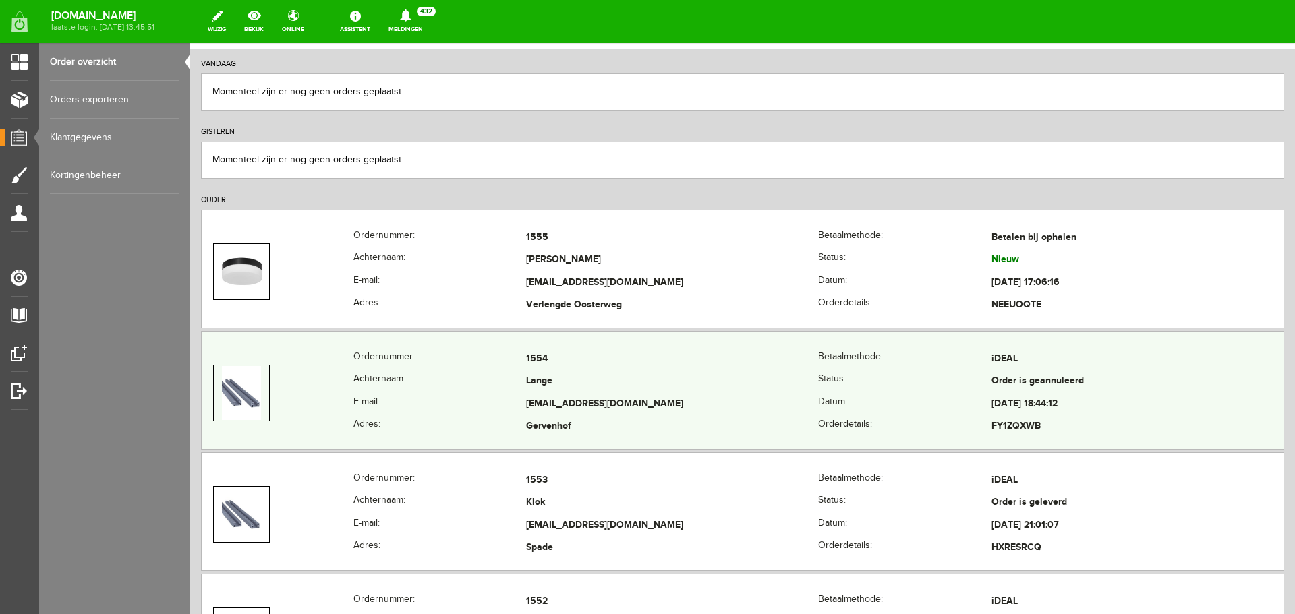
scroll to position [472, 0]
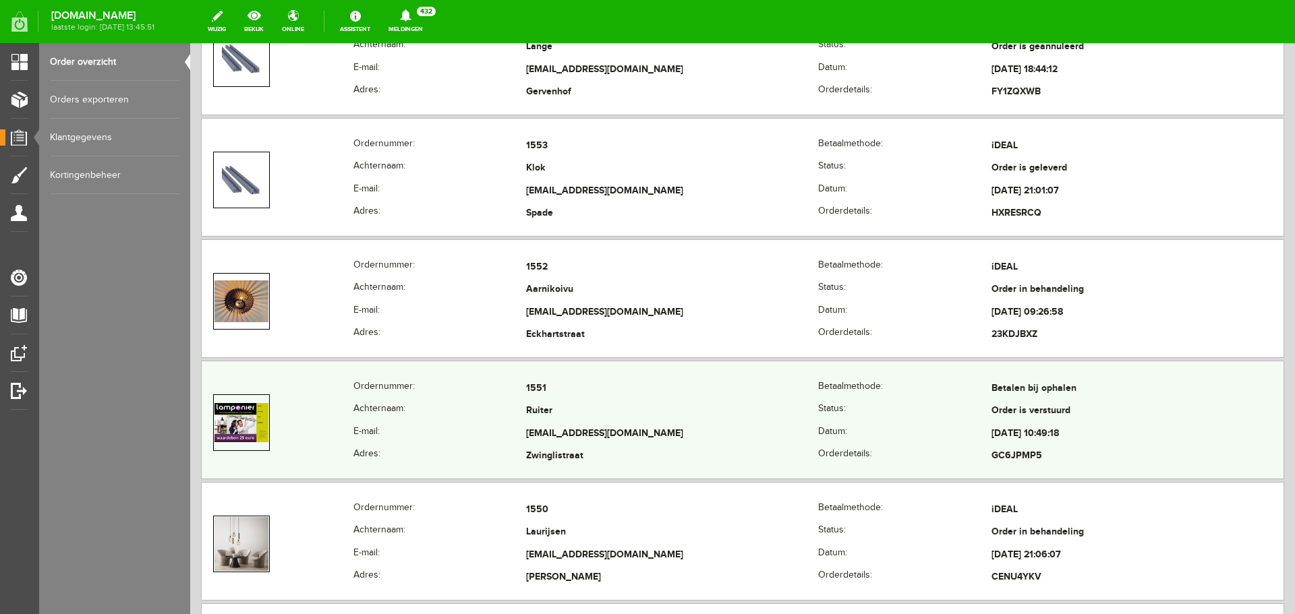
click at [1014, 426] on td "[DATE] 10:49:18" at bounding box center [1137, 434] width 292 height 23
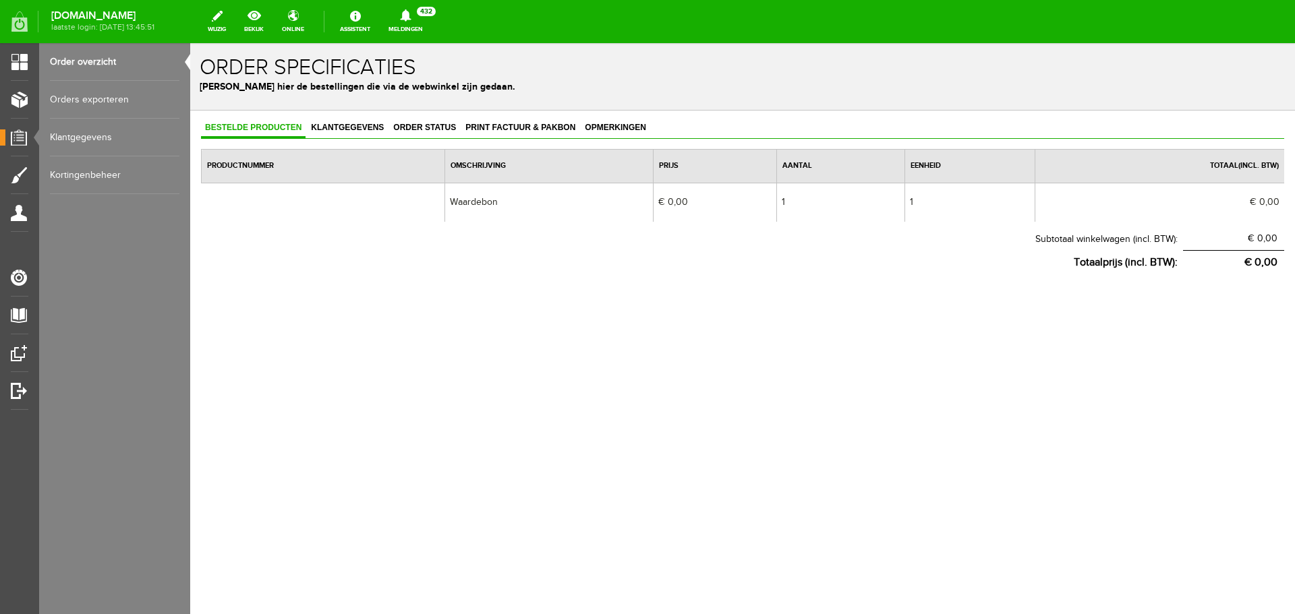
click at [60, 57] on link "Order overzicht" at bounding box center [114, 62] width 129 height 38
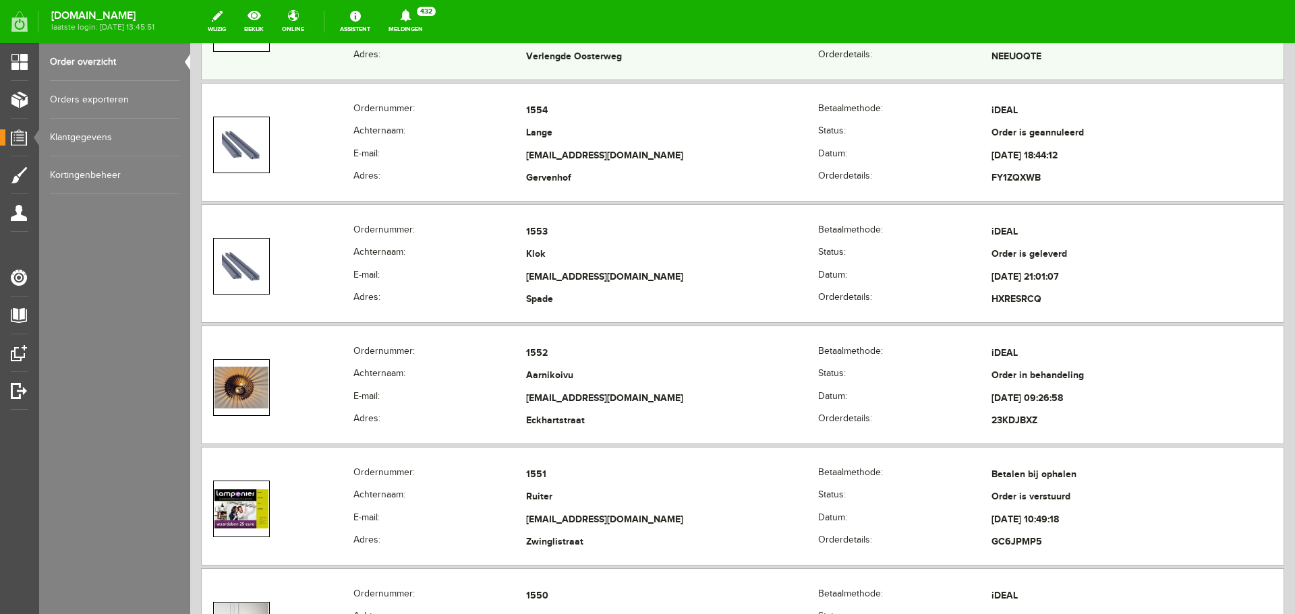
scroll to position [405, 0]
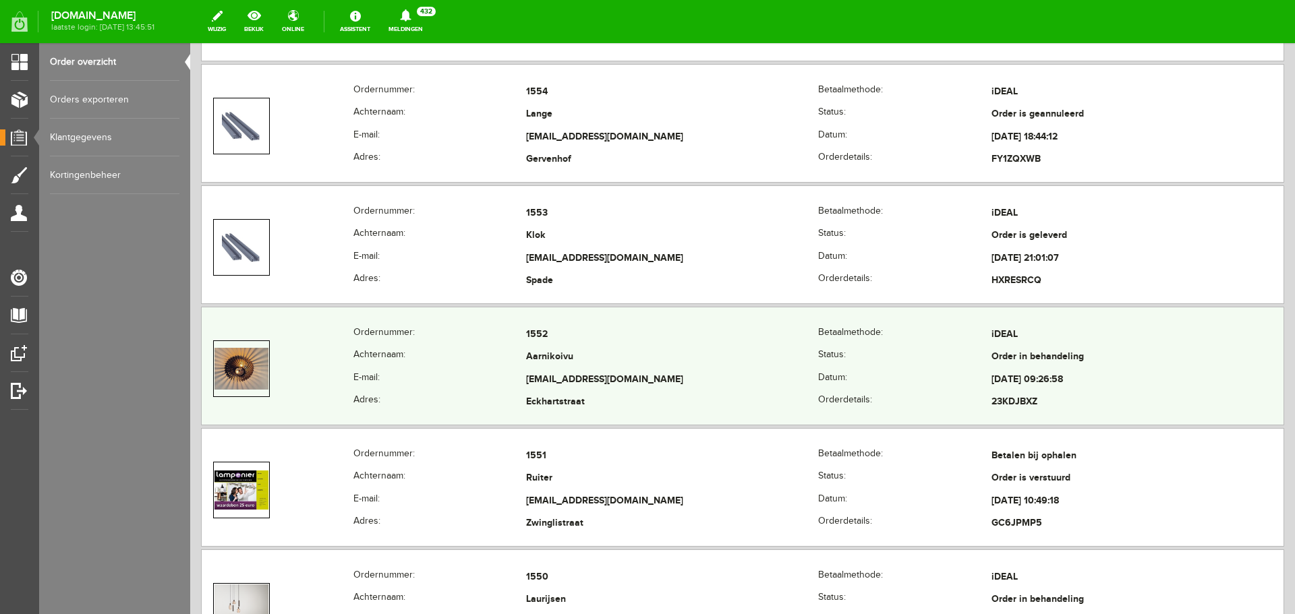
click at [716, 358] on td "Aarnikoivu" at bounding box center [672, 358] width 292 height 23
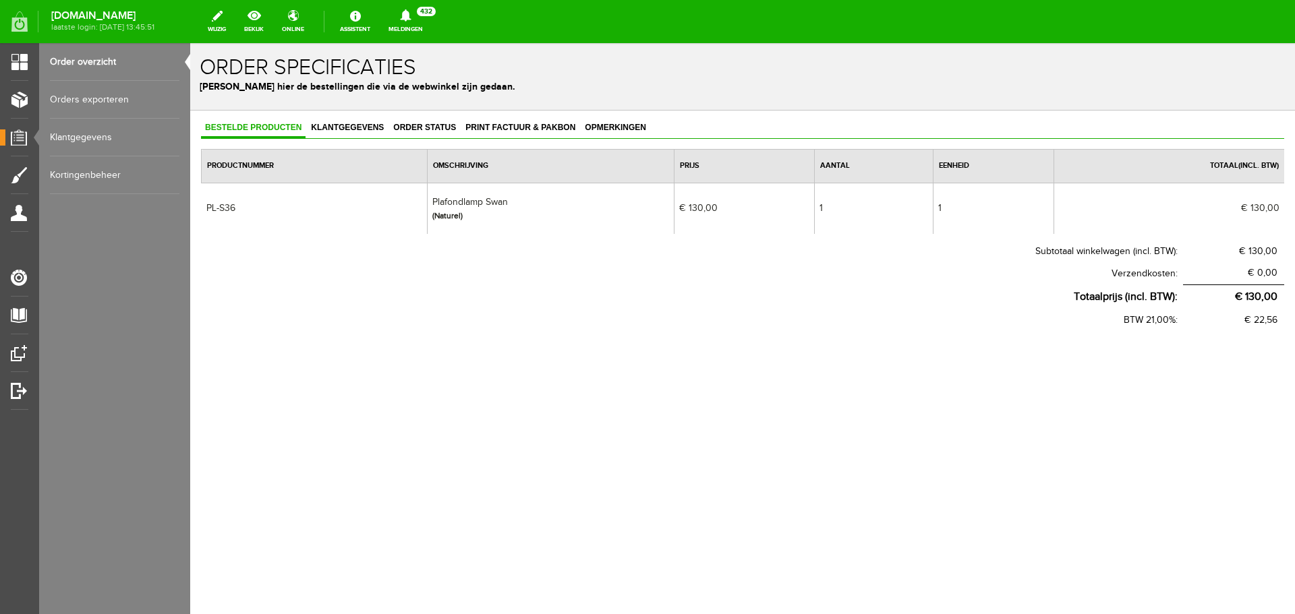
click at [68, 65] on link "Order overzicht" at bounding box center [114, 62] width 129 height 38
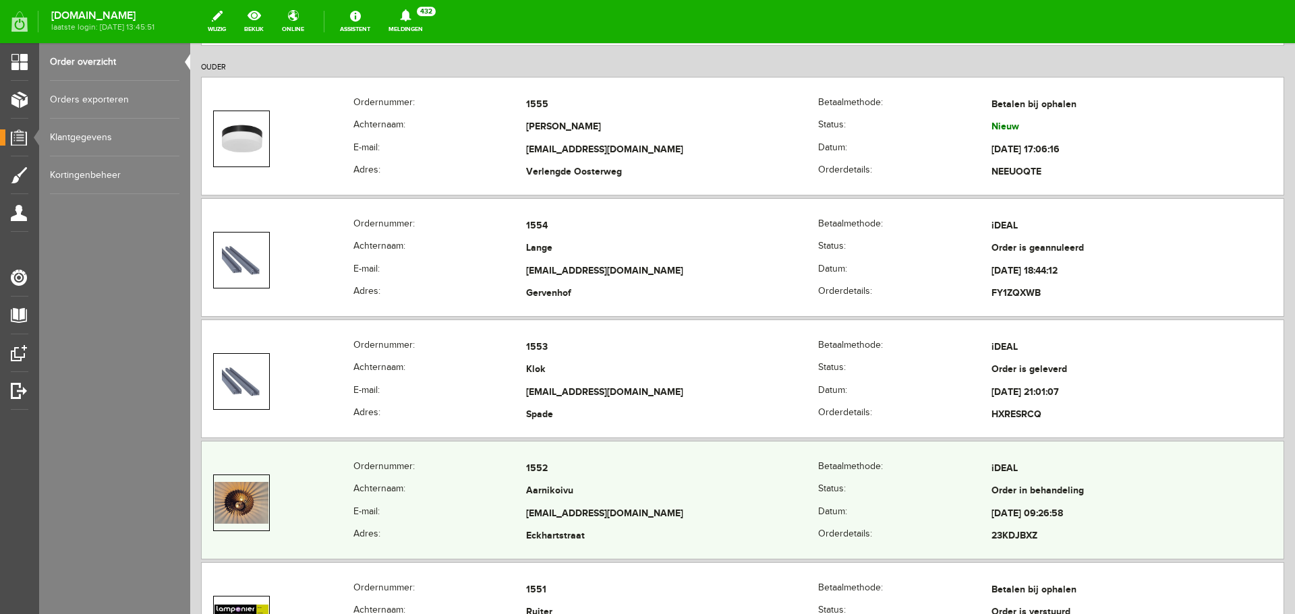
scroll to position [337, 0]
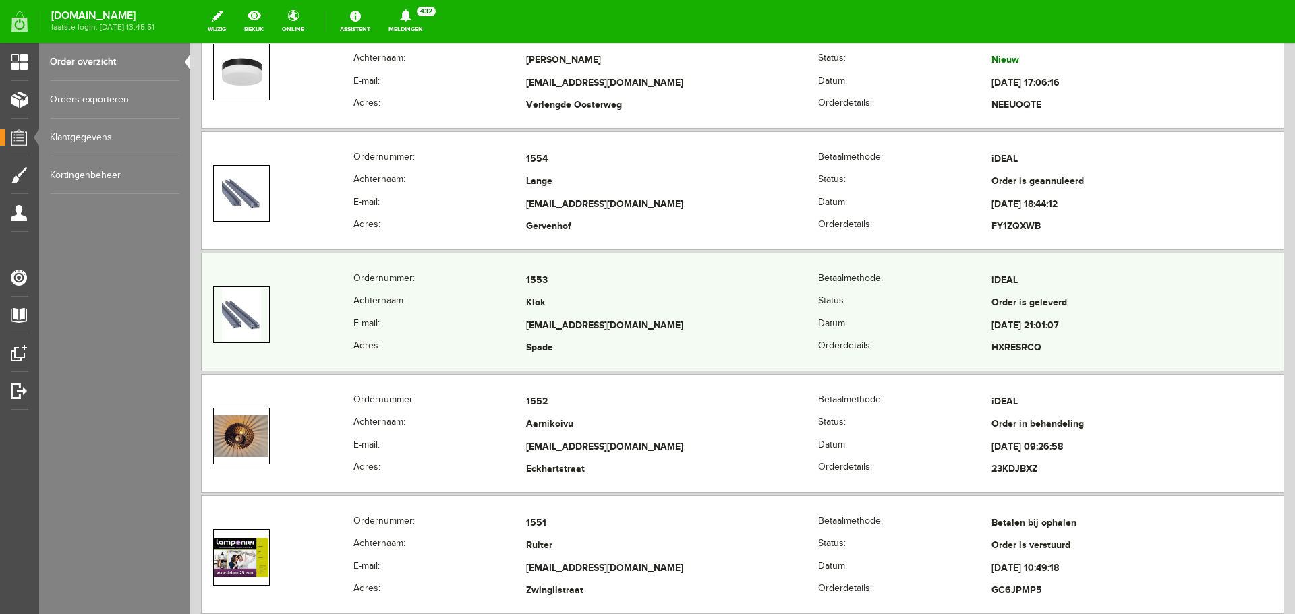
click at [687, 330] on td "[EMAIL_ADDRESS][DOMAIN_NAME]" at bounding box center [672, 326] width 292 height 23
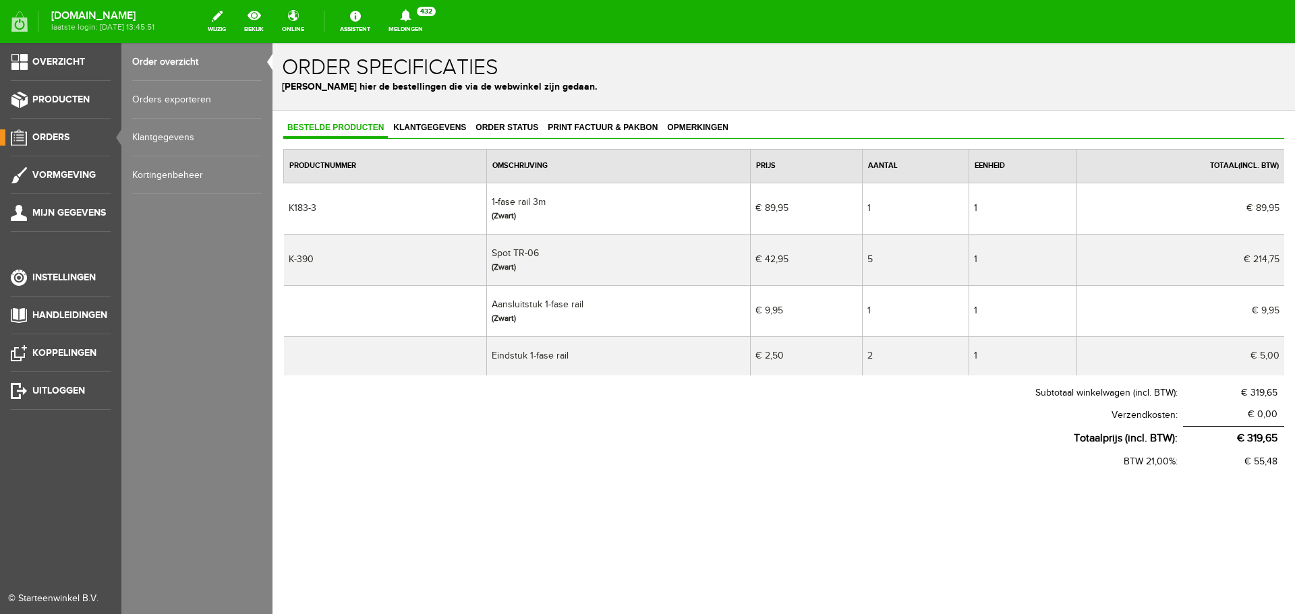
click at [152, 61] on link "Order overzicht" at bounding box center [196, 62] width 129 height 38
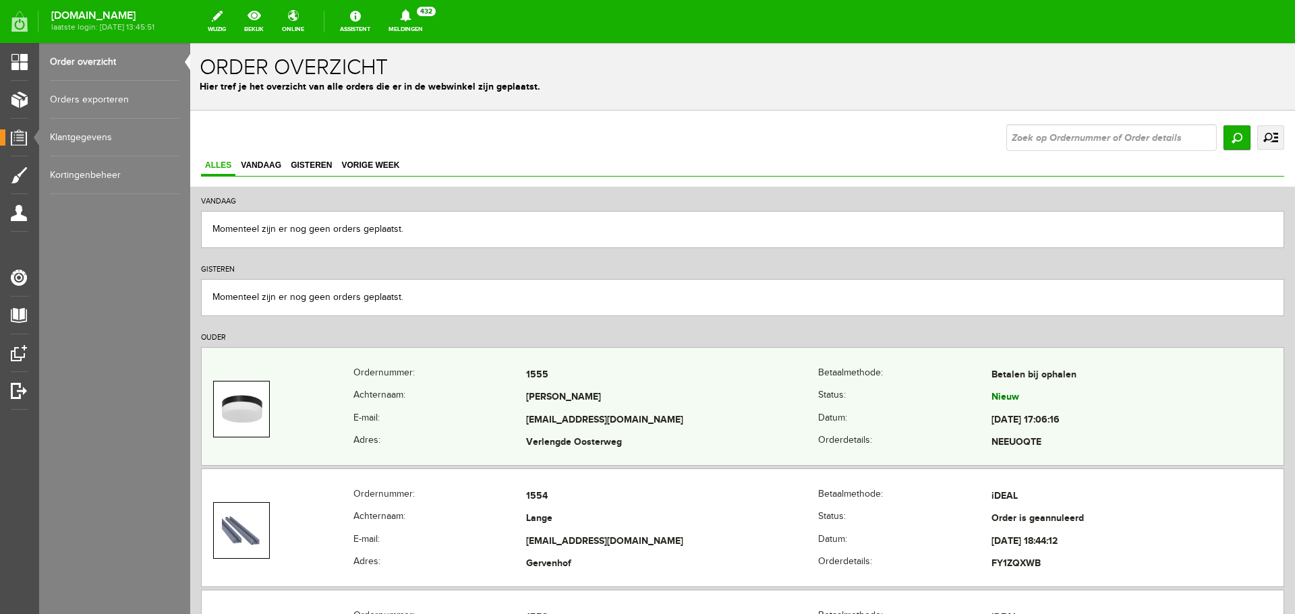
click at [616, 417] on td "[EMAIL_ADDRESS][DOMAIN_NAME]" at bounding box center [672, 420] width 292 height 23
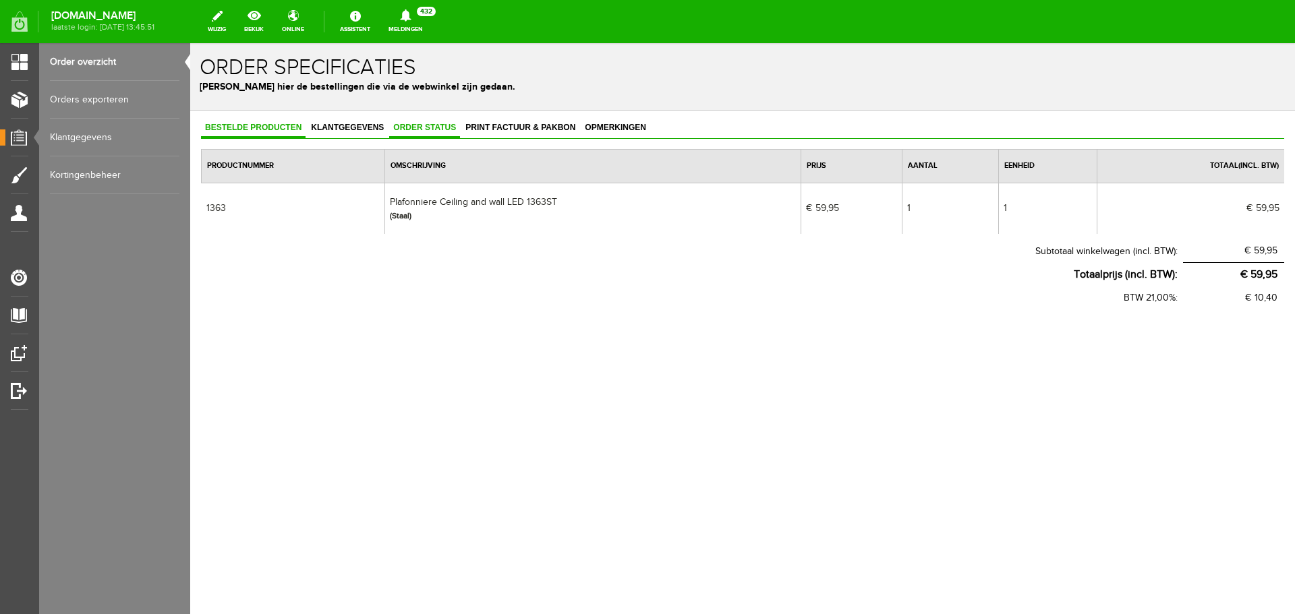
click at [429, 125] on span "Order status" at bounding box center [424, 127] width 71 height 9
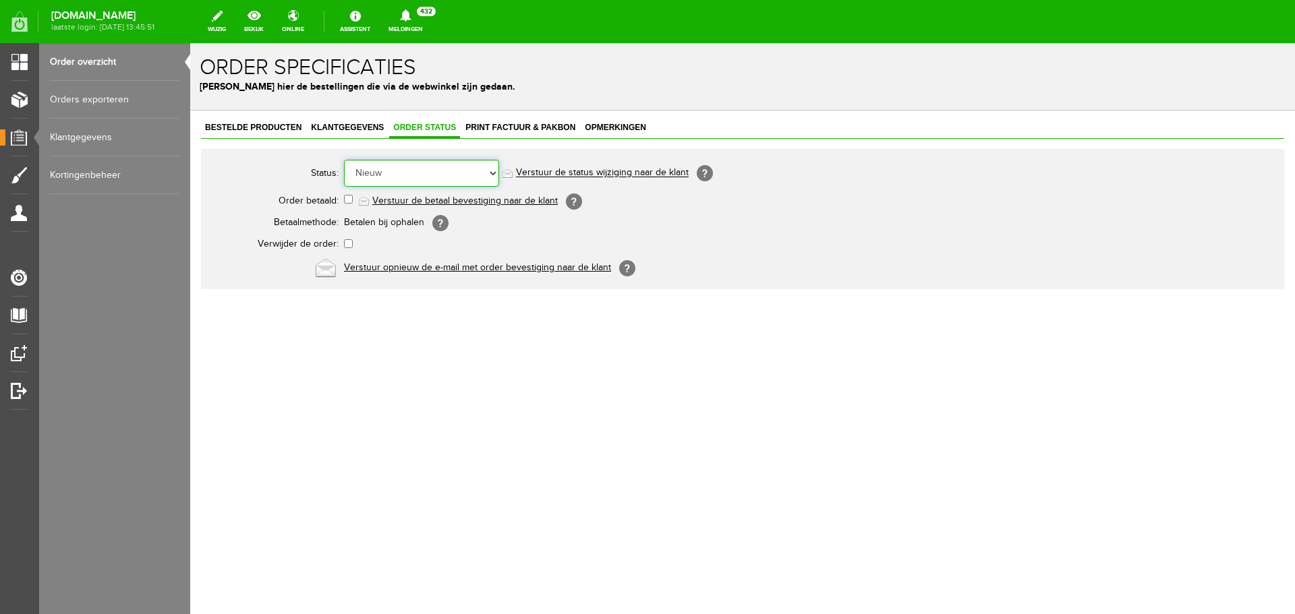
click at [491, 172] on select "Order niet afgerond Nieuw Order in behandeling Wacht op leverancier Wacht op be…" at bounding box center [421, 173] width 155 height 27
select select "2"
click at [344, 160] on select "Order niet afgerond Nieuw Order in behandeling Wacht op leverancier Wacht op be…" at bounding box center [421, 173] width 155 height 27
click at [492, 173] on select "Order niet afgerond Nieuw Order in behandeling Wacht op leverancier Wacht op be…" at bounding box center [421, 173] width 155 height 27
select select "3"
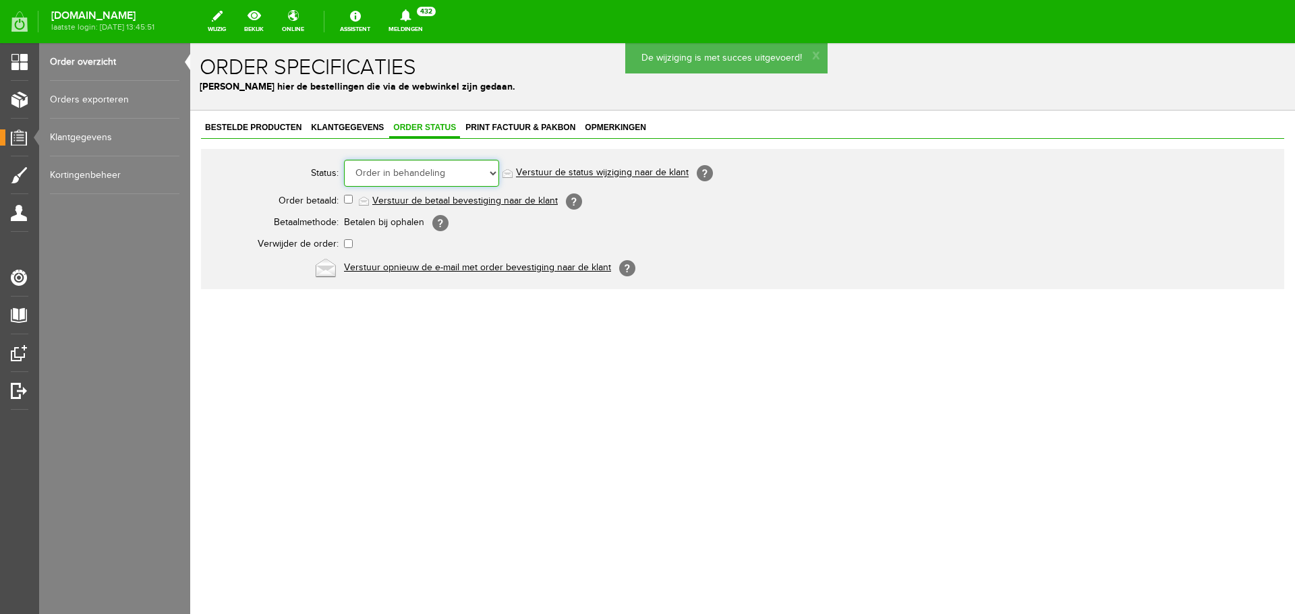
click at [344, 160] on select "Order niet afgerond Nieuw Order in behandeling Wacht op leverancier Wacht op be…" at bounding box center [421, 173] width 155 height 27
click at [71, 60] on link "Order overzicht" at bounding box center [114, 62] width 129 height 38
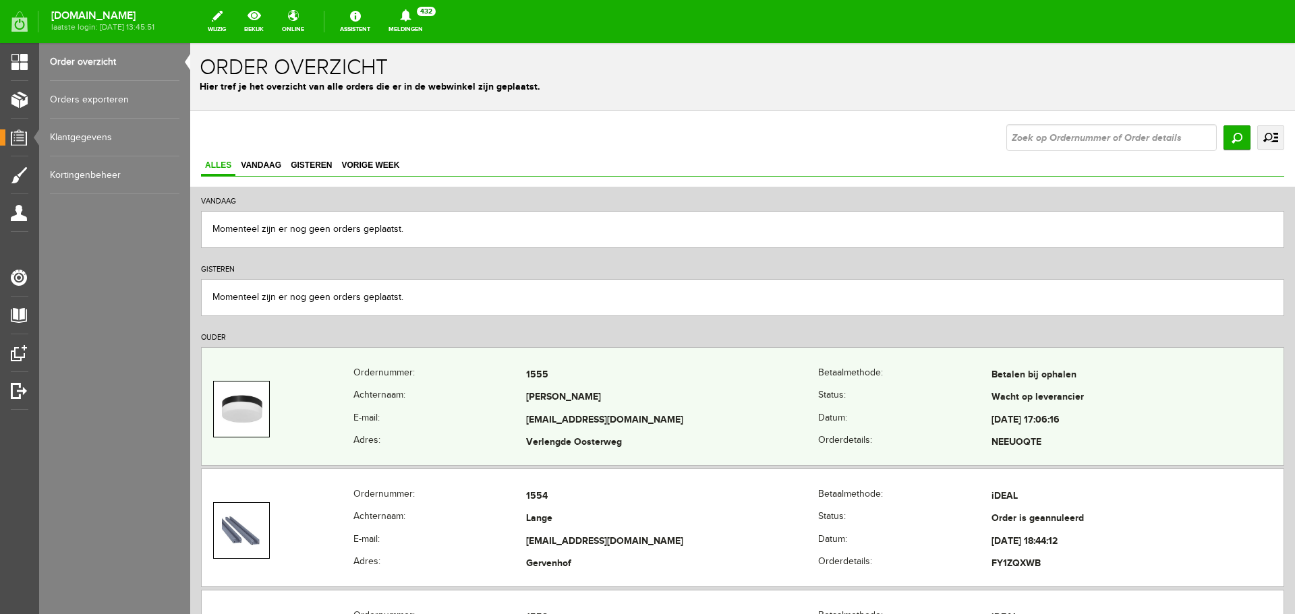
click at [961, 413] on th "Datum:" at bounding box center [904, 420] width 173 height 23
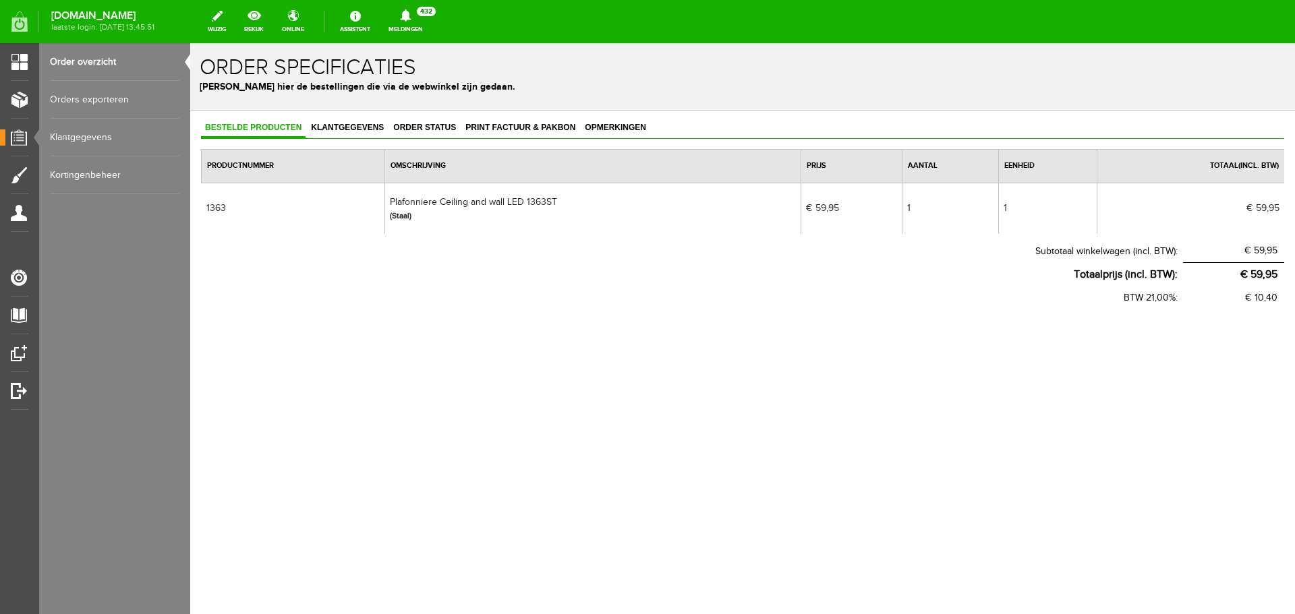
click at [96, 61] on link "Order overzicht" at bounding box center [114, 62] width 129 height 38
